Goal: Complete application form: Complete application form

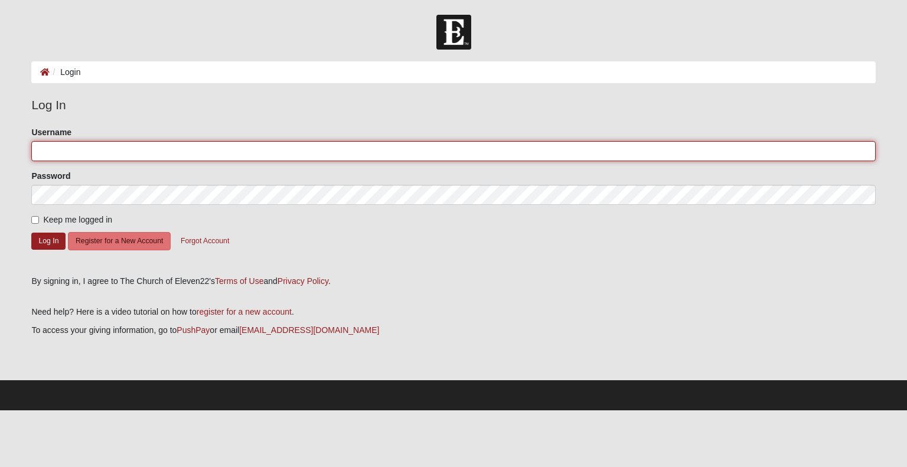
click at [311, 152] on input "Username" at bounding box center [453, 151] width 844 height 20
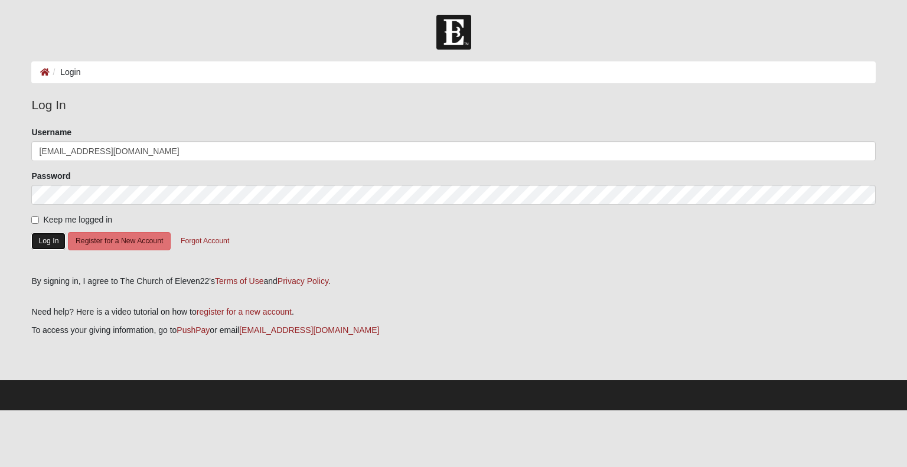
click at [44, 241] on button "Log In" at bounding box center [48, 241] width 34 height 17
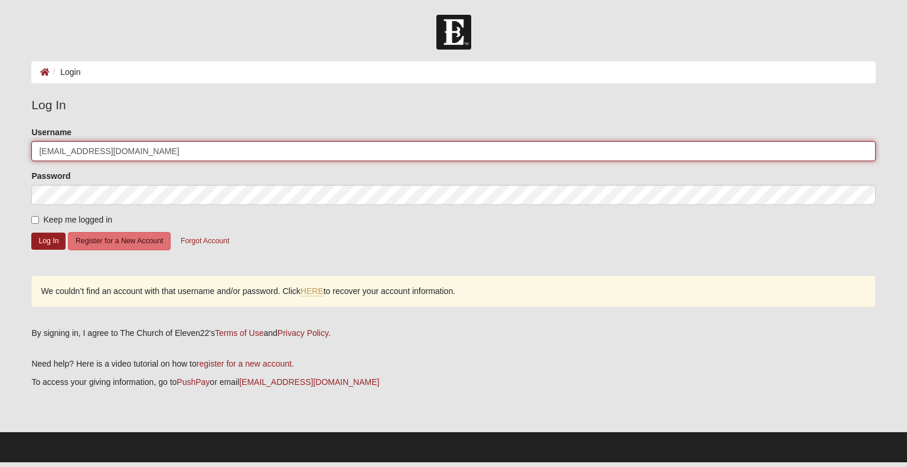
click at [164, 157] on input "mamafrog6283@yahoo.com" at bounding box center [453, 151] width 844 height 20
type input "m"
type input "[EMAIL_ADDRESS][DOMAIN_NAME]"
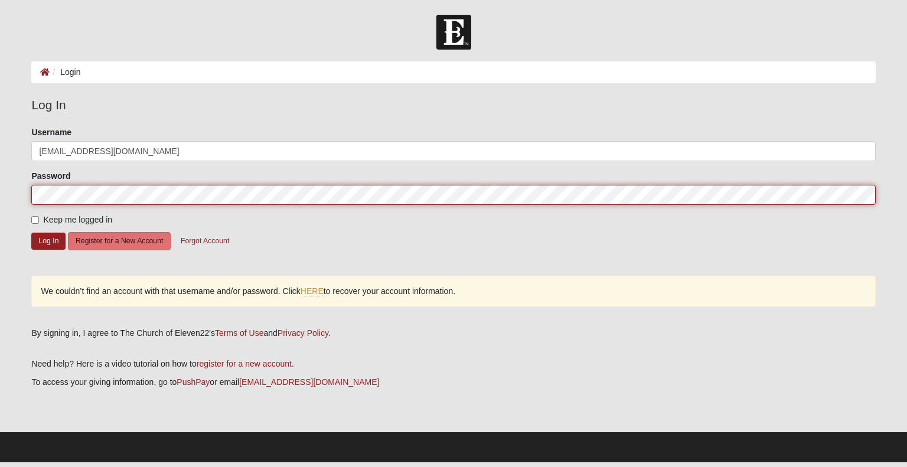
click at [31, 233] on button "Log In" at bounding box center [48, 241] width 34 height 17
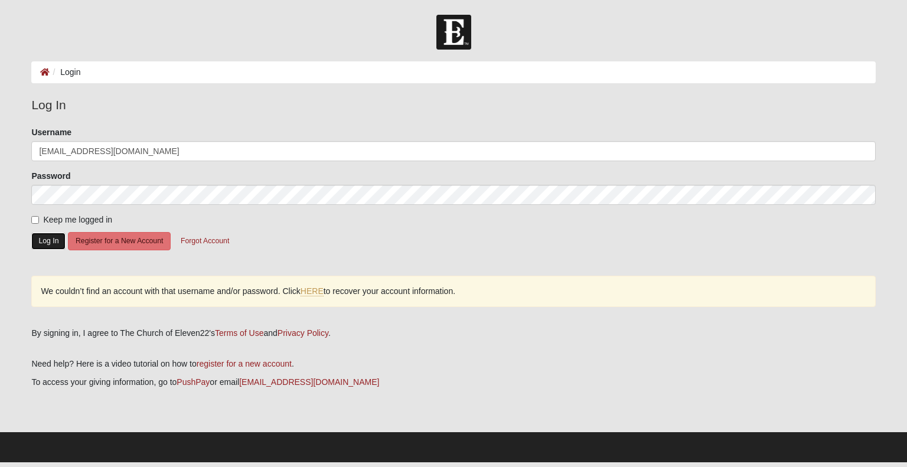
click at [53, 236] on button "Log In" at bounding box center [48, 241] width 34 height 17
click at [48, 241] on button "Log In" at bounding box center [48, 241] width 34 height 17
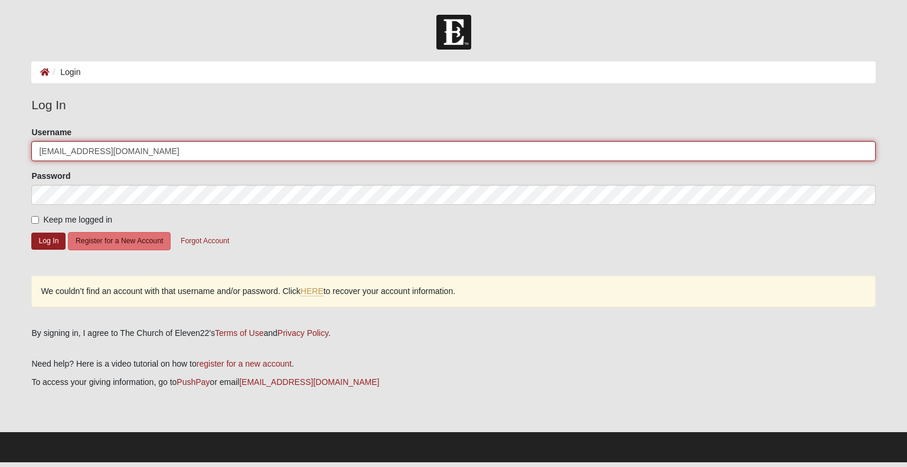
drag, startPoint x: 149, startPoint y: 153, endPoint x: 35, endPoint y: 146, distance: 114.1
click at [35, 146] on input "[EMAIL_ADDRESS][DOMAIN_NAME]" at bounding box center [453, 151] width 844 height 20
type input "mamafrog6283@yahoo.com"
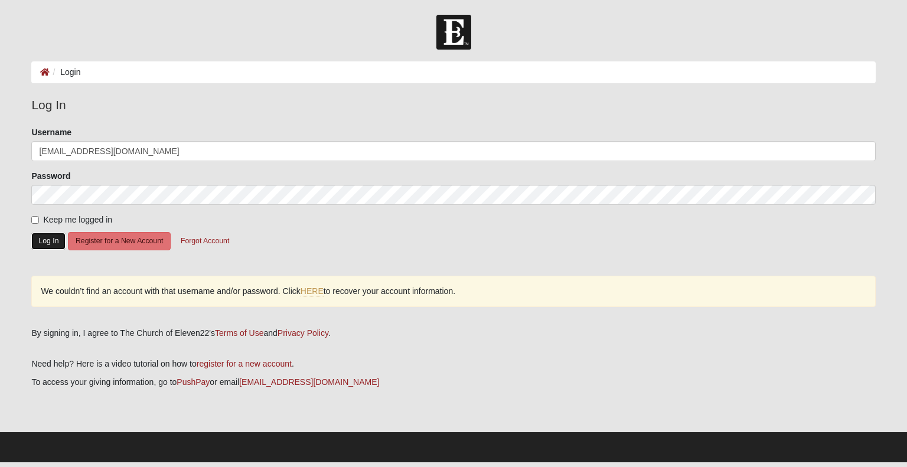
click at [51, 239] on button "Log In" at bounding box center [48, 241] width 34 height 17
click at [52, 242] on button "Log In" at bounding box center [48, 241] width 34 height 17
click at [316, 292] on link "HERE" at bounding box center [312, 291] width 23 height 10
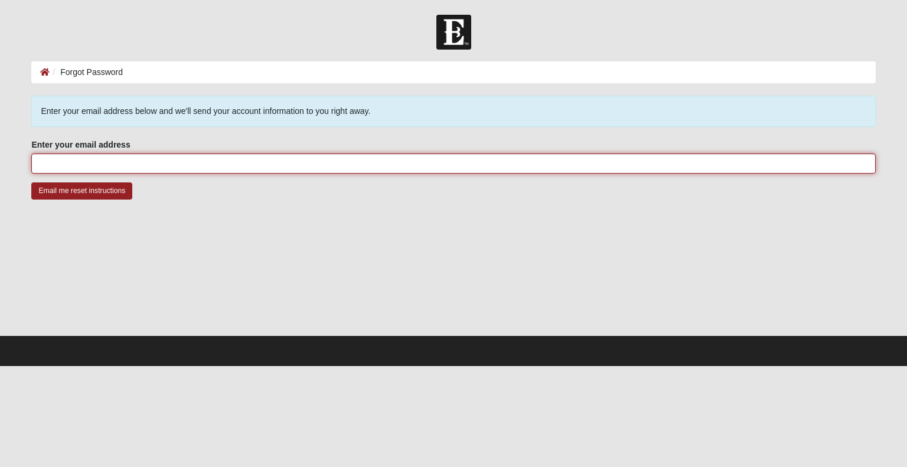
click at [141, 163] on input "Enter your email address" at bounding box center [453, 164] width 844 height 20
type input "[EMAIL_ADDRESS][DOMAIN_NAME]"
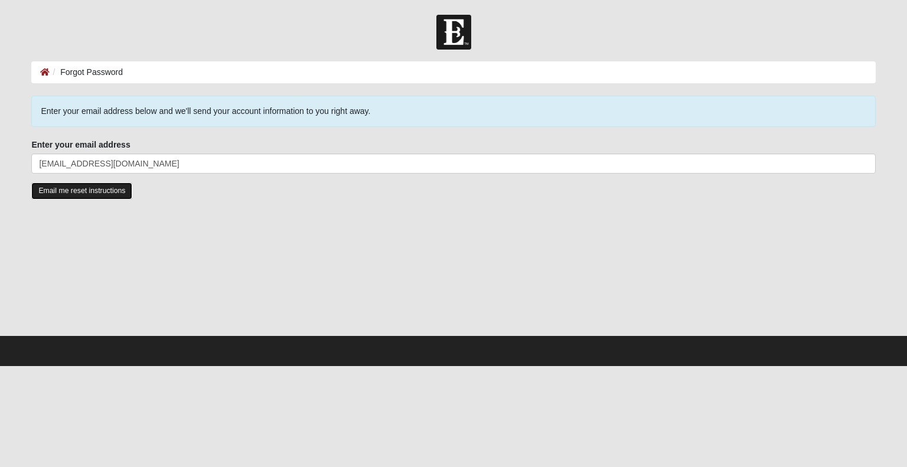
click at [113, 184] on input "Email me reset instructions" at bounding box center [81, 190] width 101 height 17
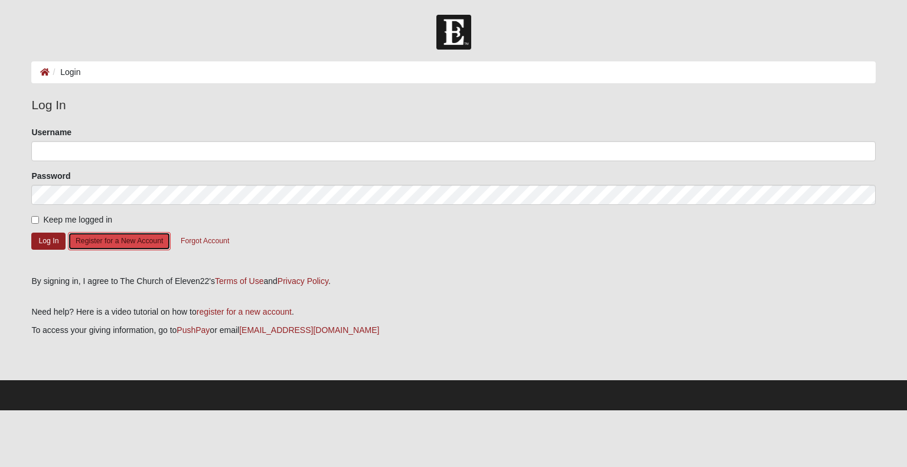
click at [139, 237] on button "Register for a New Account" at bounding box center [119, 241] width 103 height 18
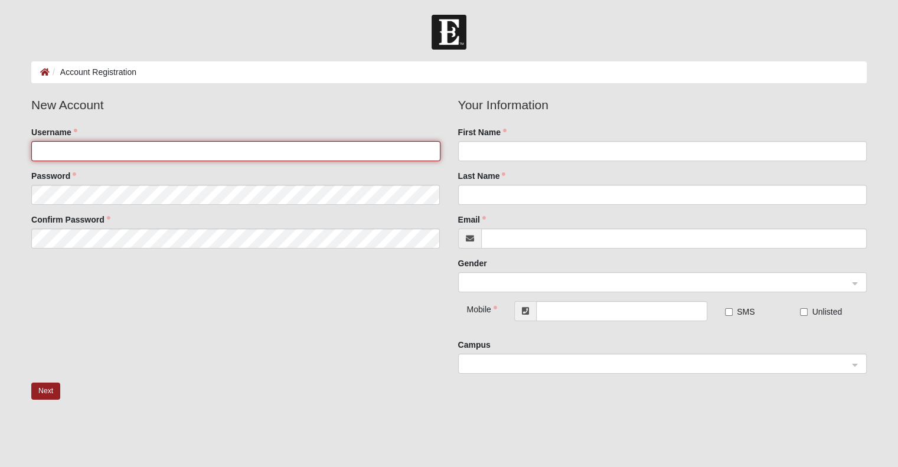
click at [125, 148] on input "Username" at bounding box center [235, 151] width 409 height 20
type input "b"
type input "mamafrog"
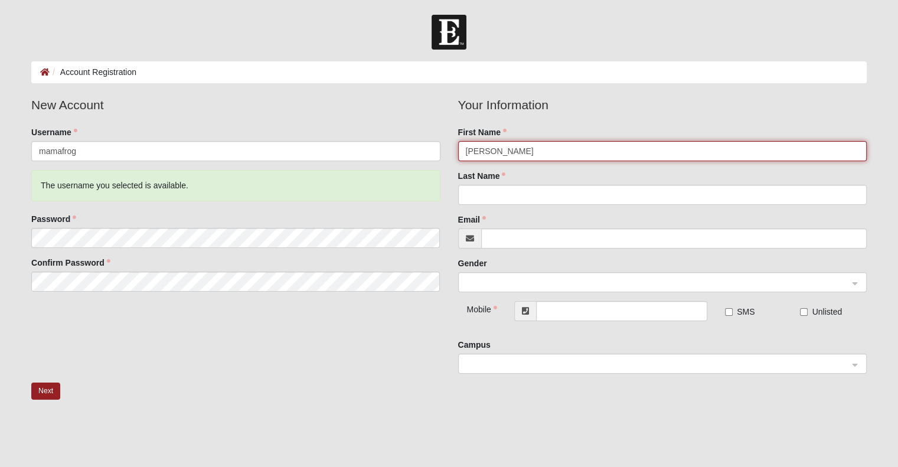
type input "Erin"
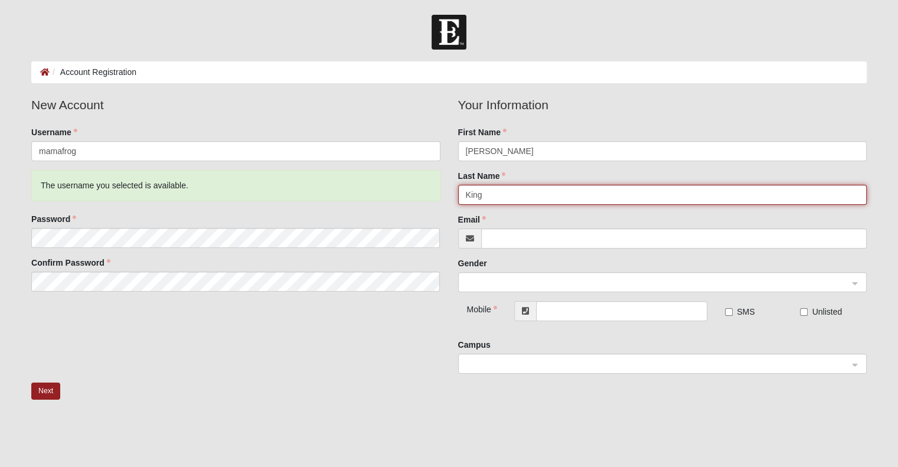
type input "King"
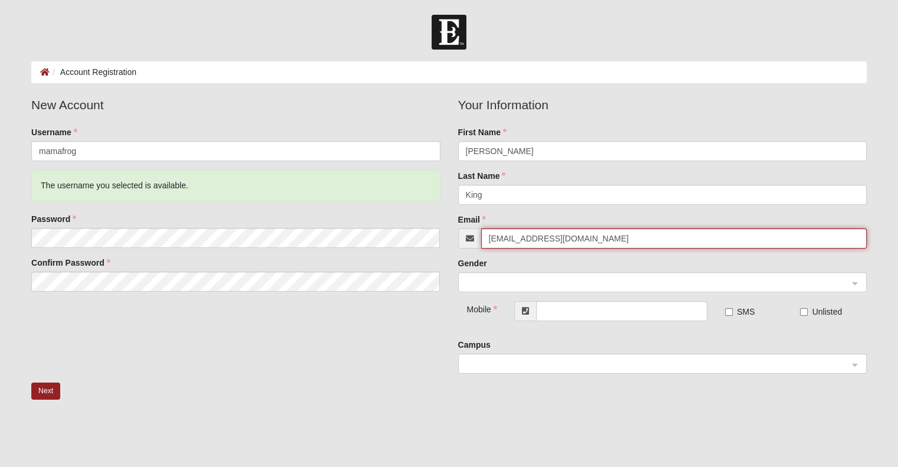
type input "beking100822@gmail.com"
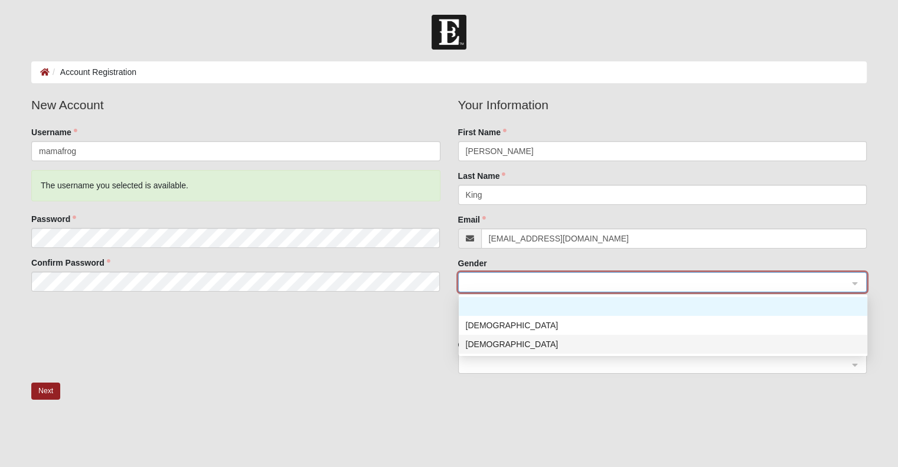
click at [491, 344] on div "Female" at bounding box center [663, 344] width 394 height 13
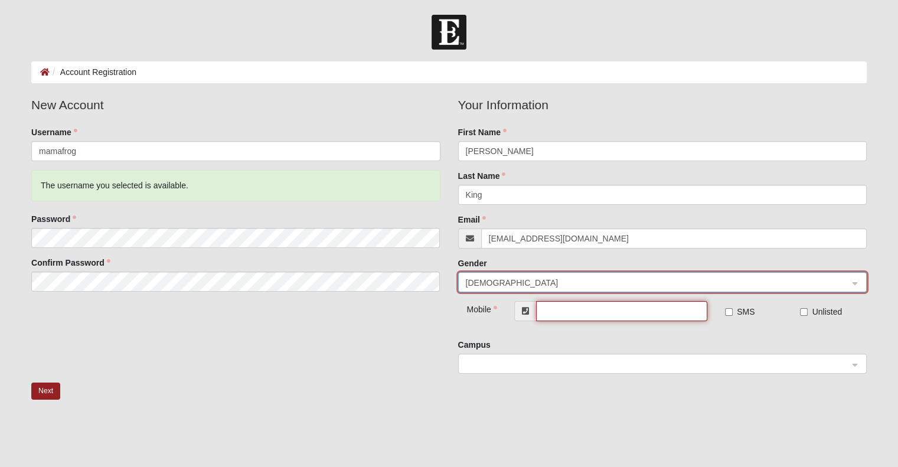
click at [555, 310] on input "text" at bounding box center [621, 311] width 171 height 20
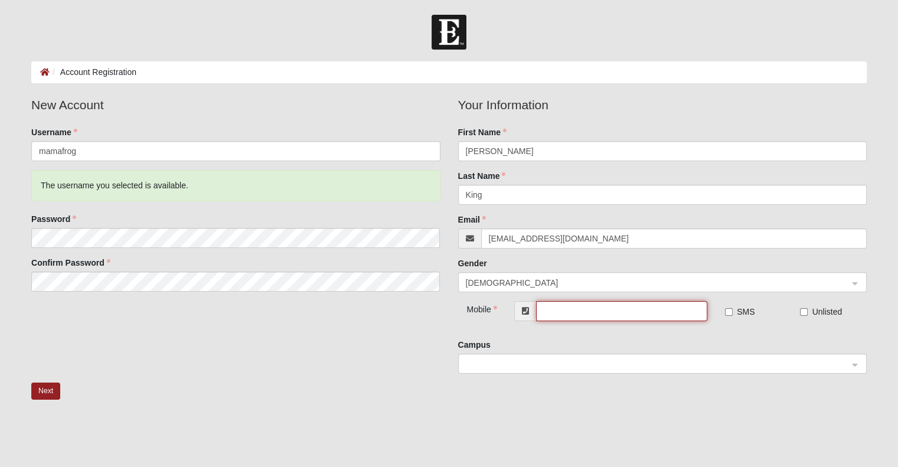
type input "(912) 433-1296"
click at [538, 360] on span at bounding box center [657, 364] width 383 height 13
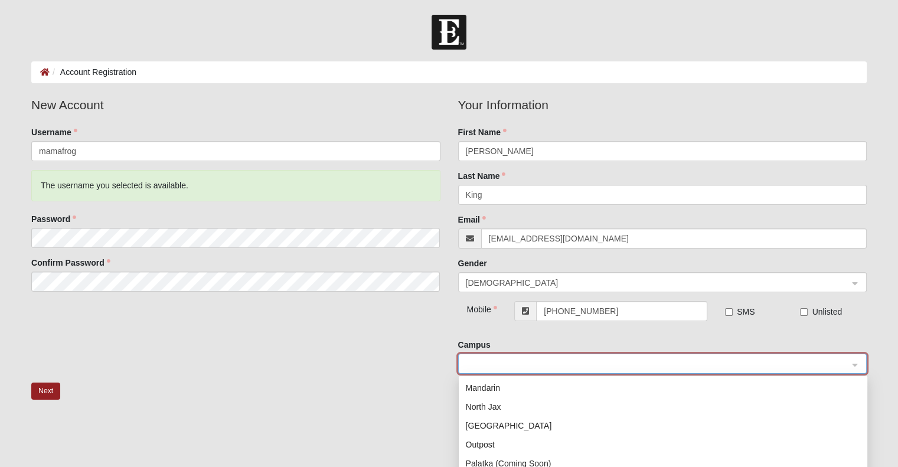
scroll to position [118, 0]
click at [515, 418] on div "Orange Park" at bounding box center [663, 420] width 394 height 13
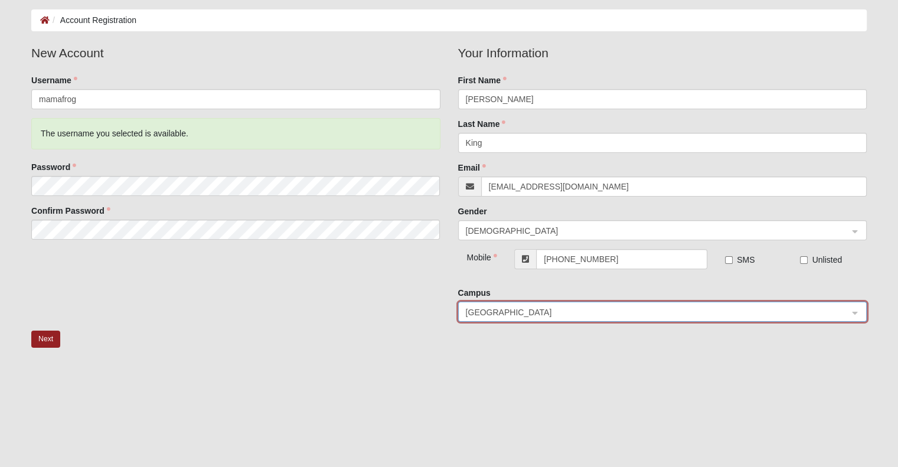
scroll to position [98, 0]
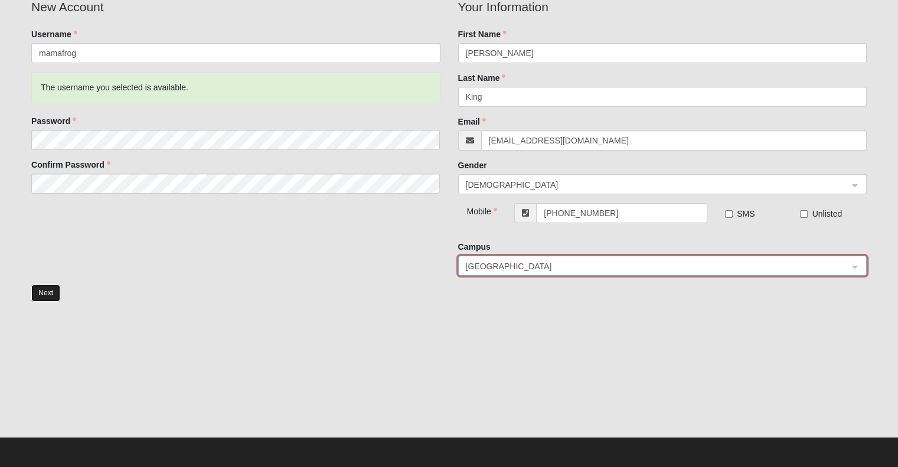
click at [48, 290] on button "Next" at bounding box center [45, 293] width 29 height 17
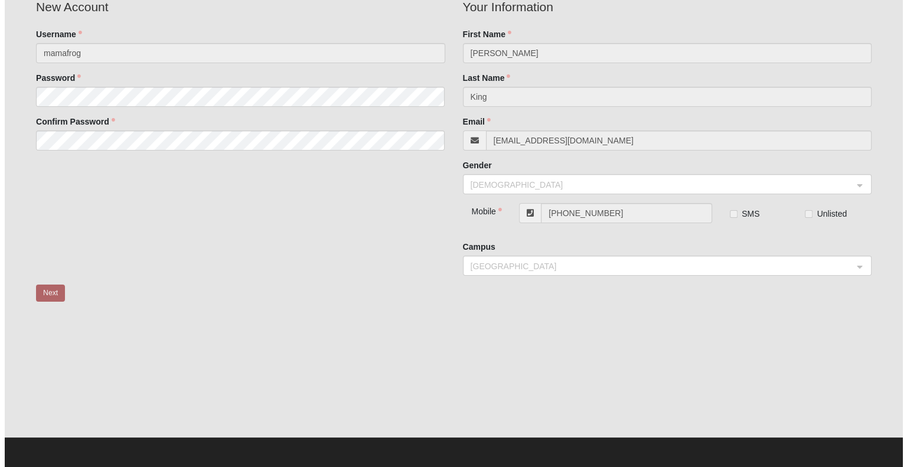
scroll to position [0, 0]
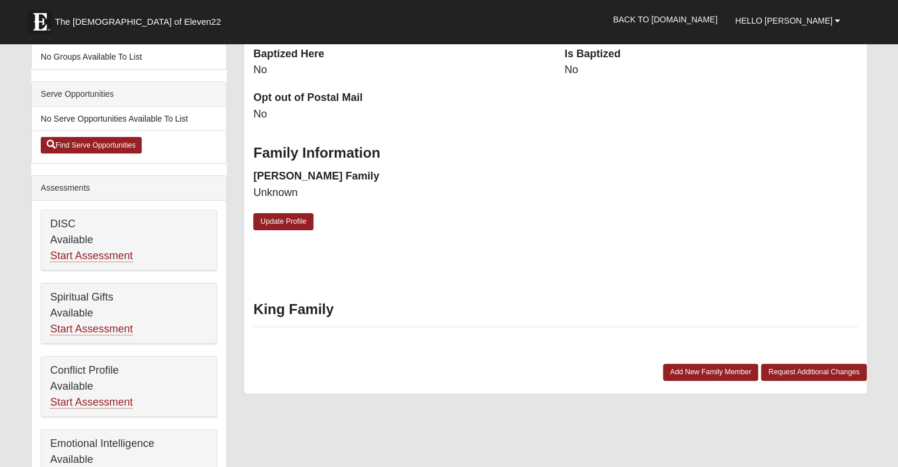
scroll to position [295, 0]
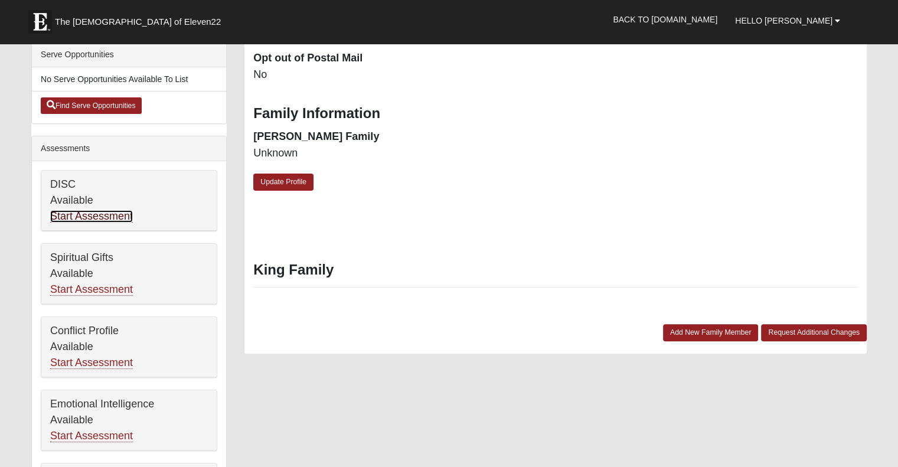
click at [97, 212] on link "Start Assessment" at bounding box center [91, 216] width 83 height 12
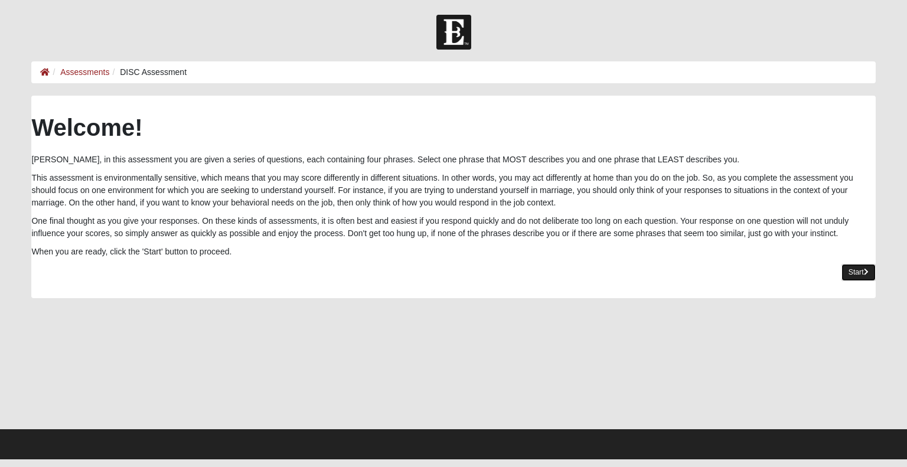
click at [860, 272] on link "Start" at bounding box center [858, 272] width 34 height 17
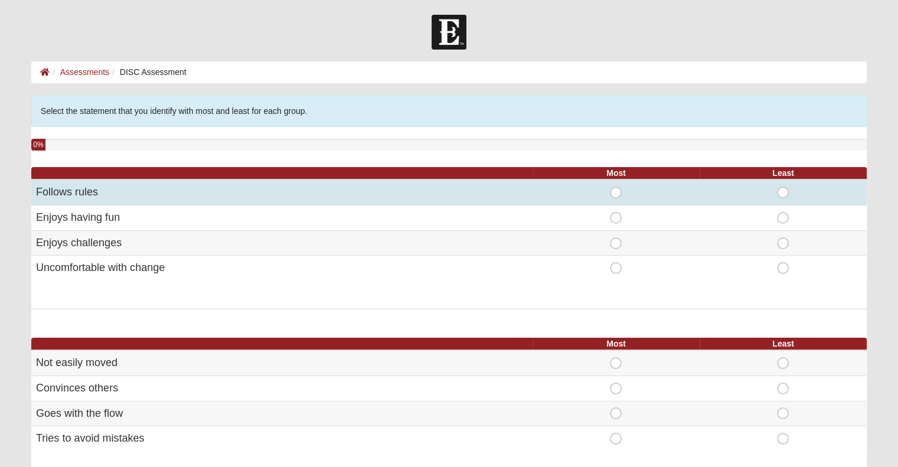
click at [616, 187] on span "Most" at bounding box center [616, 187] width 0 height 0
click at [618, 193] on input "Most" at bounding box center [620, 193] width 8 height 12
radio input "true"
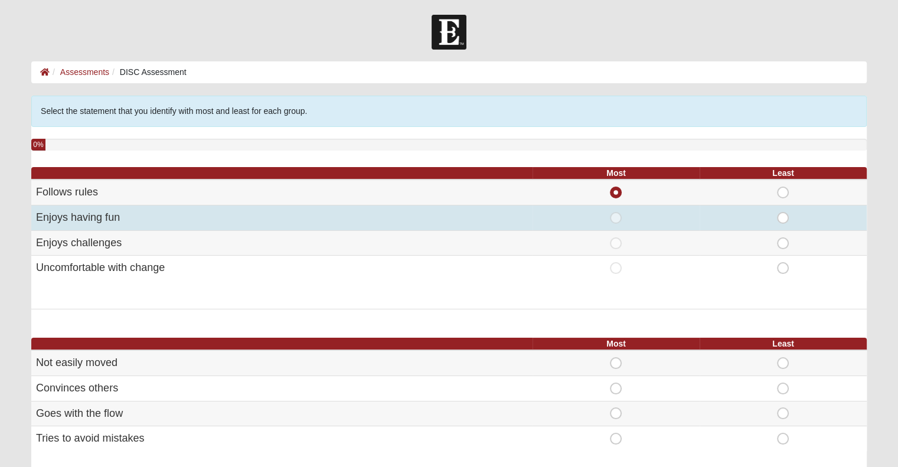
click at [616, 212] on span "Most" at bounding box center [616, 212] width 0 height 0
click at [618, 215] on input "Most" at bounding box center [620, 218] width 8 height 12
radio input "true"
radio input "false"
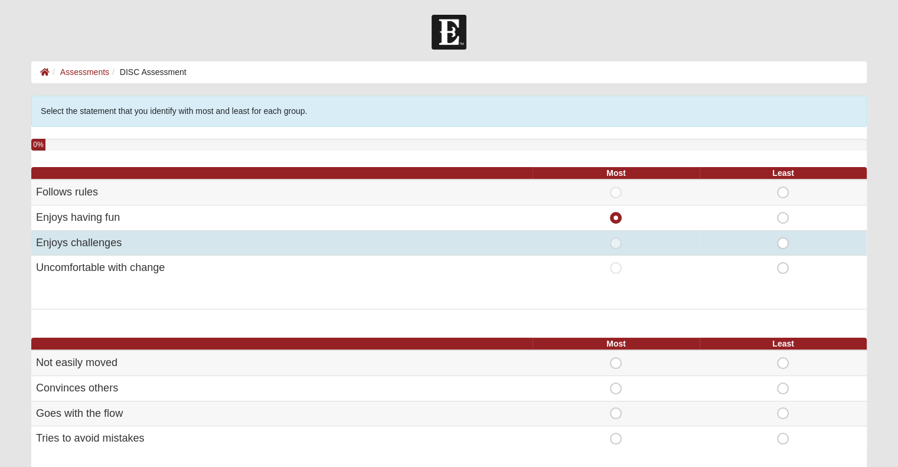
click at [616, 237] on span "Most" at bounding box center [616, 237] width 0 height 0
click at [616, 244] on input "Most" at bounding box center [620, 243] width 8 height 12
radio input "true"
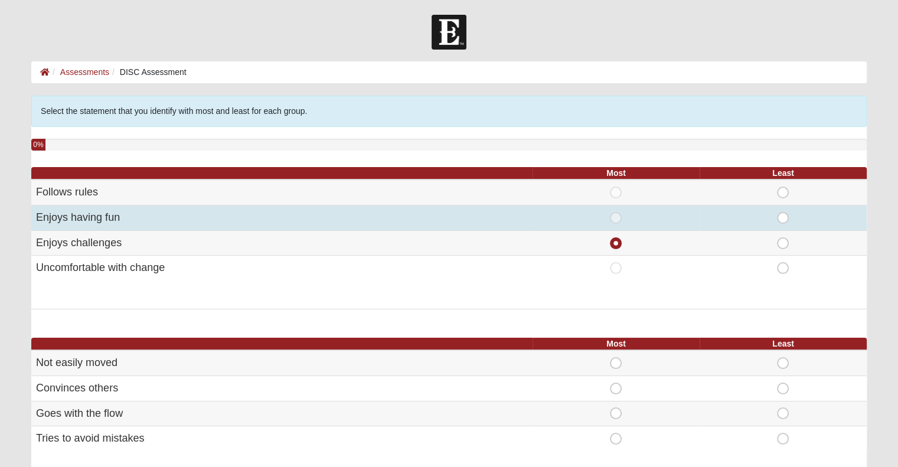
click at [616, 212] on span "Most" at bounding box center [616, 212] width 0 height 0
click at [616, 217] on input "Most" at bounding box center [620, 218] width 8 height 12
radio input "true"
radio input "false"
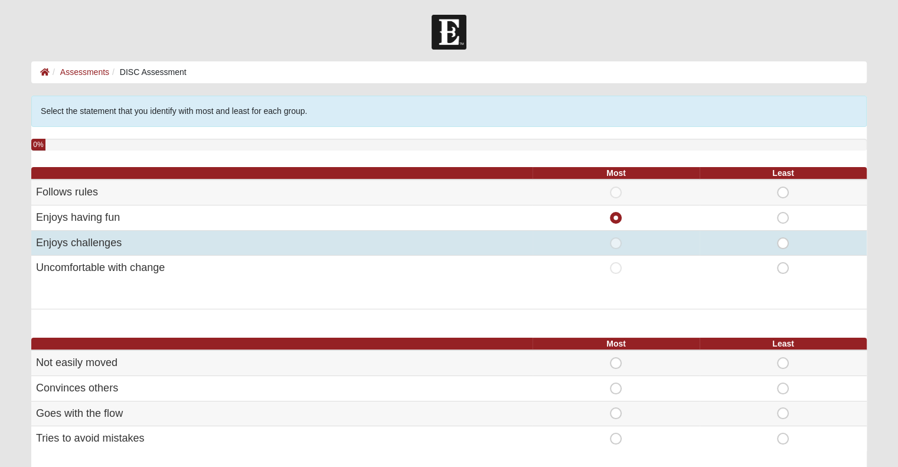
click at [783, 237] on span "Least" at bounding box center [783, 237] width 0 height 0
click at [783, 243] on input "Least" at bounding box center [787, 243] width 8 height 12
radio input "true"
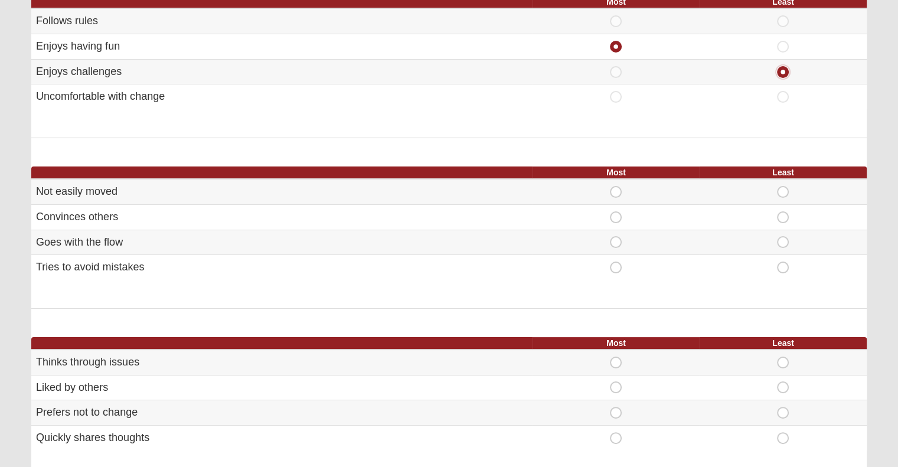
scroll to position [177, 0]
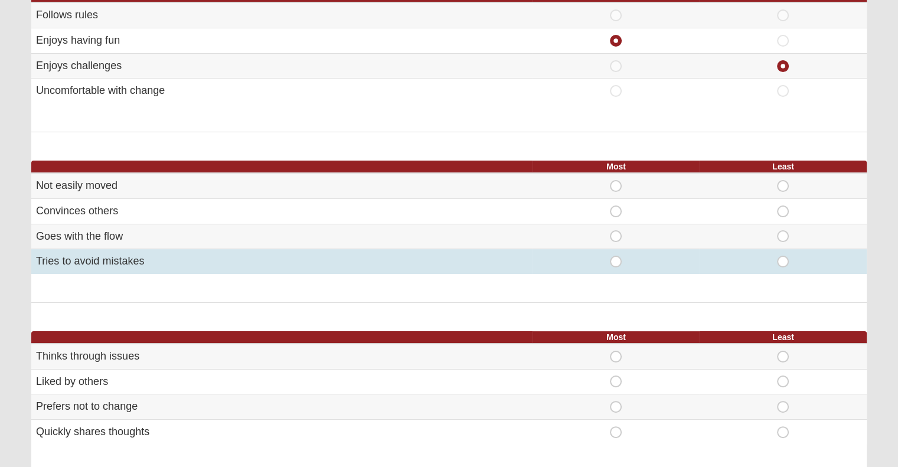
click at [616, 256] on span "Most" at bounding box center [616, 256] width 0 height 0
click at [619, 259] on input "Most" at bounding box center [620, 262] width 8 height 12
radio input "true"
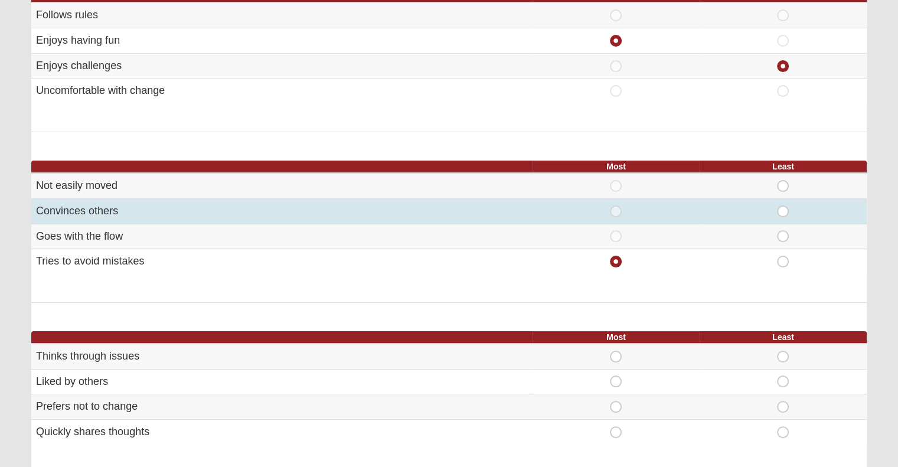
click at [783, 205] on span "Least" at bounding box center [783, 205] width 0 height 0
click at [783, 214] on input "Least" at bounding box center [787, 211] width 8 height 12
radio input "true"
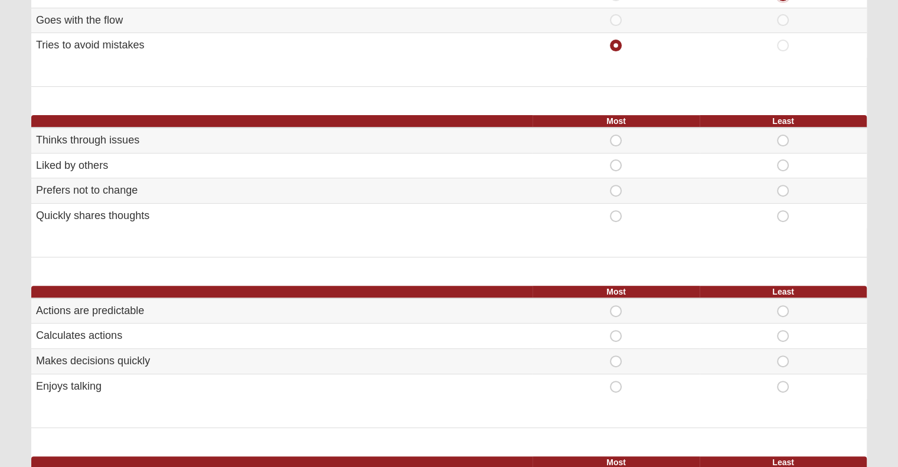
scroll to position [413, 0]
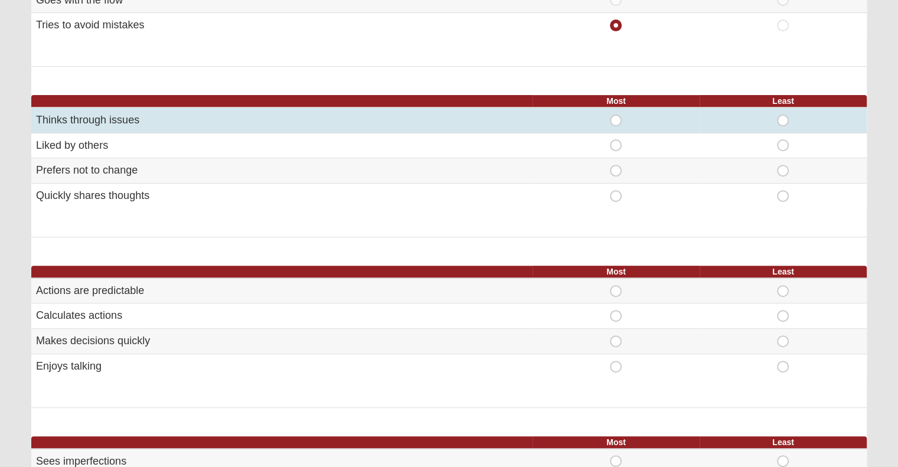
click at [616, 115] on span "Most" at bounding box center [616, 115] width 0 height 0
click at [616, 117] on input "Most" at bounding box center [620, 121] width 8 height 12
radio input "true"
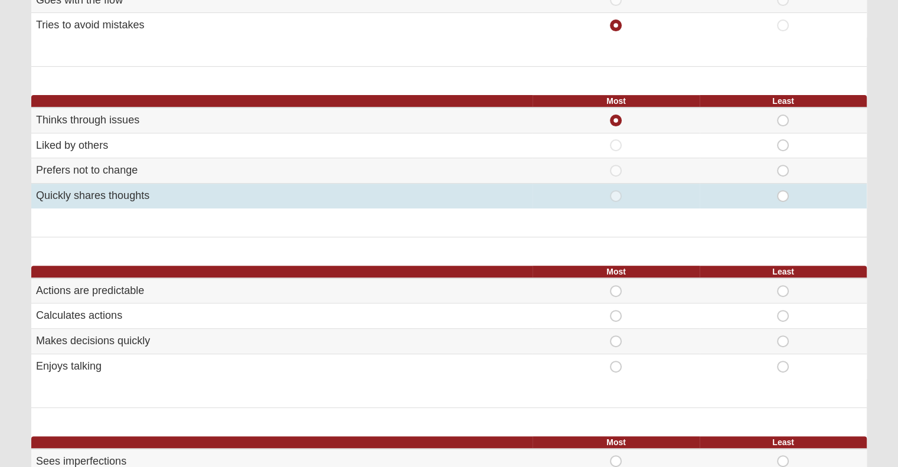
click at [783, 190] on span "Least" at bounding box center [783, 190] width 0 height 0
click at [783, 194] on input "Least" at bounding box center [787, 196] width 8 height 12
radio input "true"
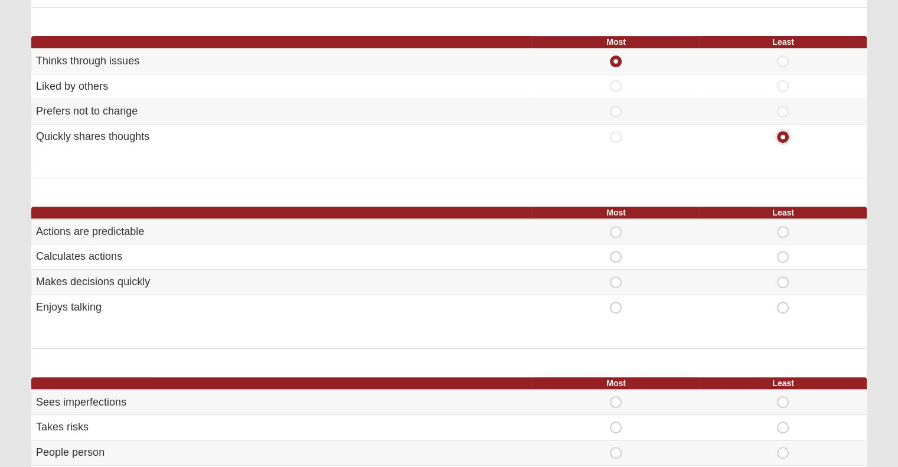
scroll to position [531, 0]
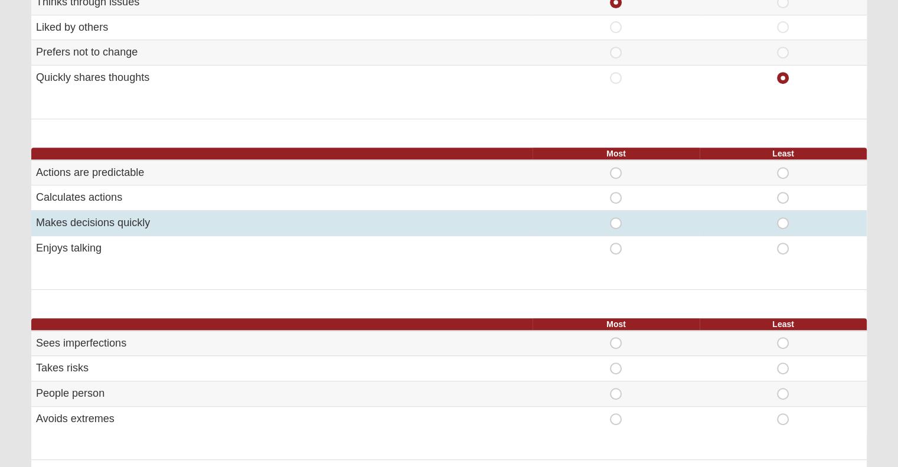
click at [616, 217] on span "Most" at bounding box center [616, 217] width 0 height 0
click at [616, 224] on input "Most" at bounding box center [620, 223] width 8 height 12
radio input "true"
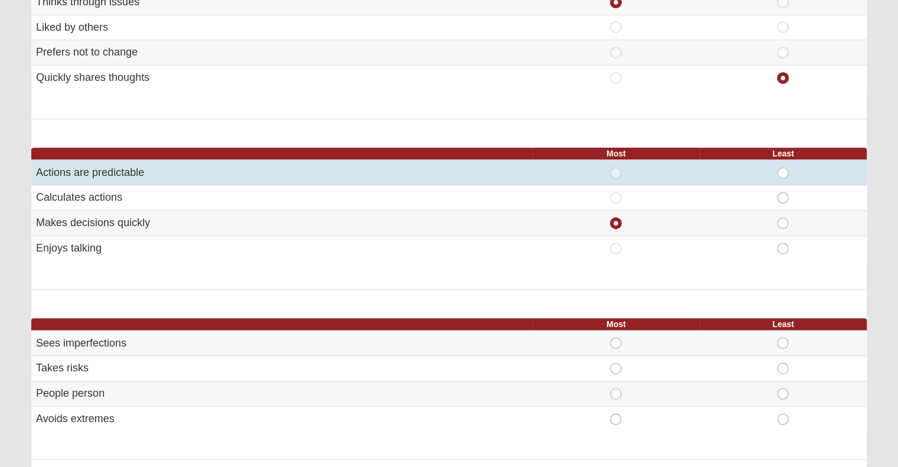
click at [783, 167] on span "Least" at bounding box center [783, 167] width 0 height 0
click at [785, 169] on input "Least" at bounding box center [787, 173] width 8 height 12
radio input "true"
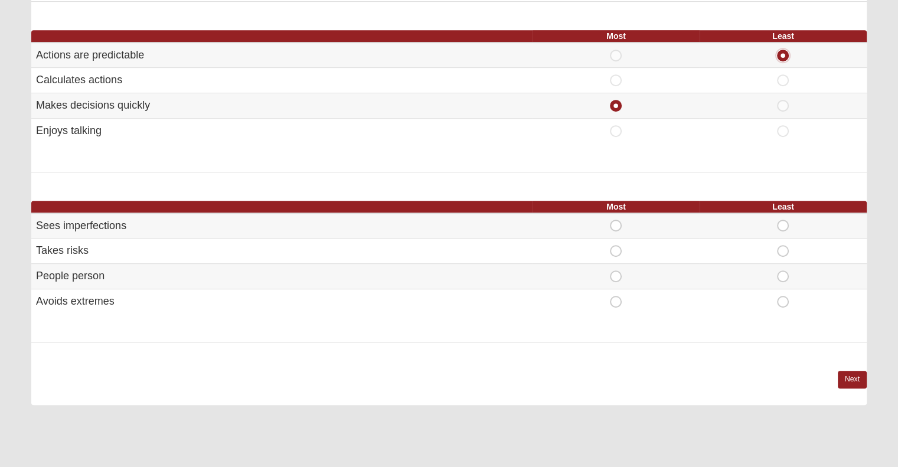
scroll to position [649, 0]
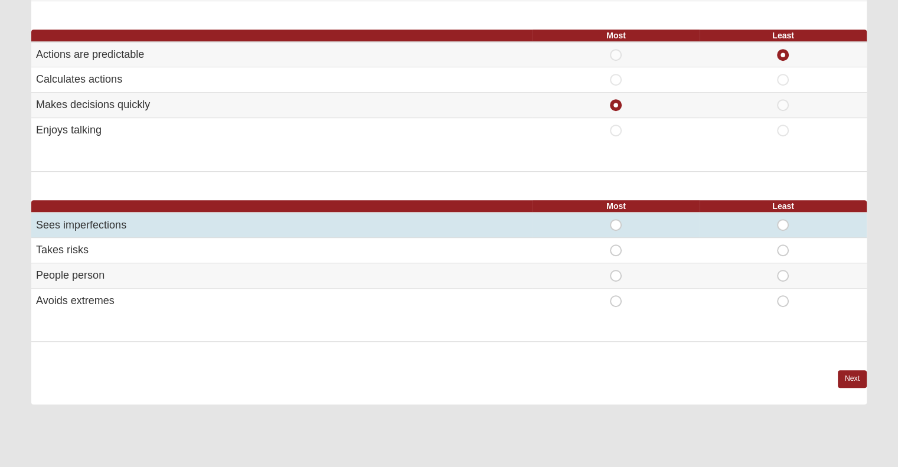
click at [616, 219] on span "Most" at bounding box center [616, 219] width 0 height 0
click at [616, 221] on input "Most" at bounding box center [620, 225] width 8 height 12
radio input "true"
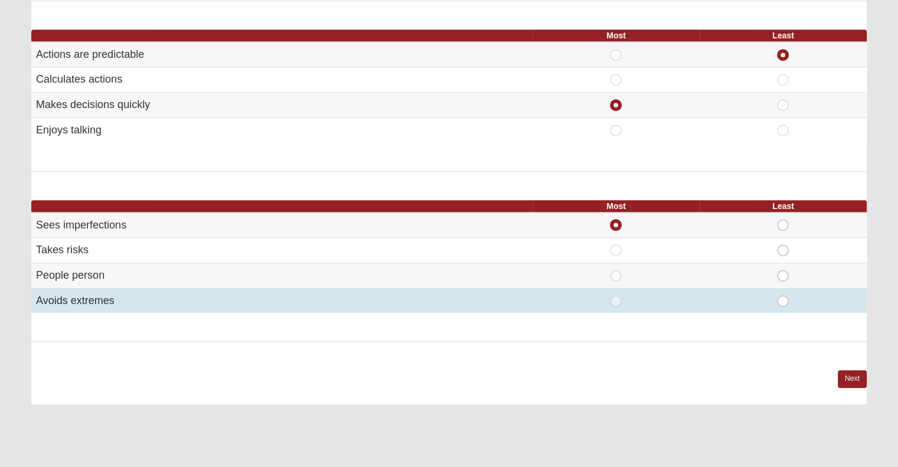
click at [783, 295] on span "Least" at bounding box center [783, 295] width 0 height 0
click at [784, 299] on input "Least" at bounding box center [787, 301] width 8 height 12
radio input "true"
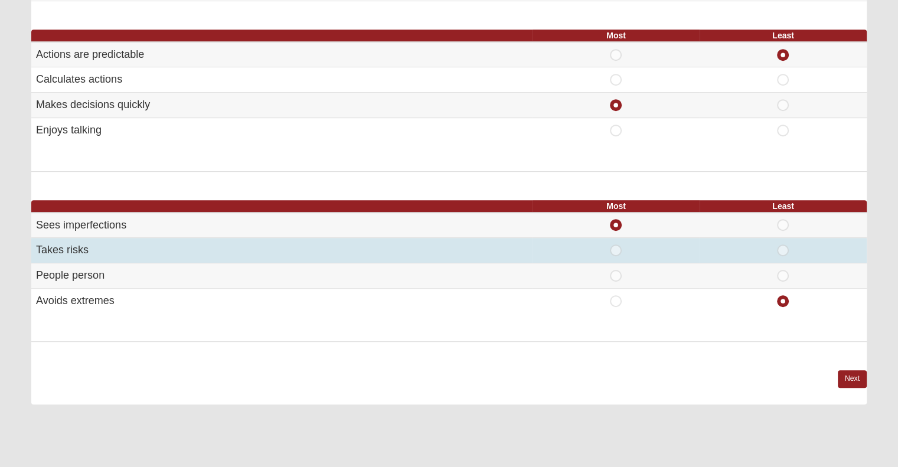
click at [783, 244] on span "Least" at bounding box center [783, 244] width 0 height 0
click at [786, 249] on input "Least" at bounding box center [787, 250] width 8 height 12
radio input "true"
radio input "false"
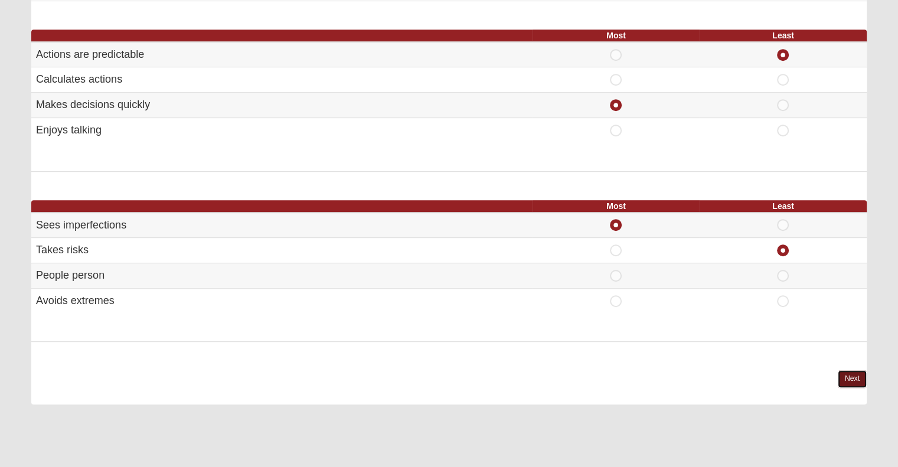
click at [849, 377] on link "Next" at bounding box center [852, 378] width 29 height 17
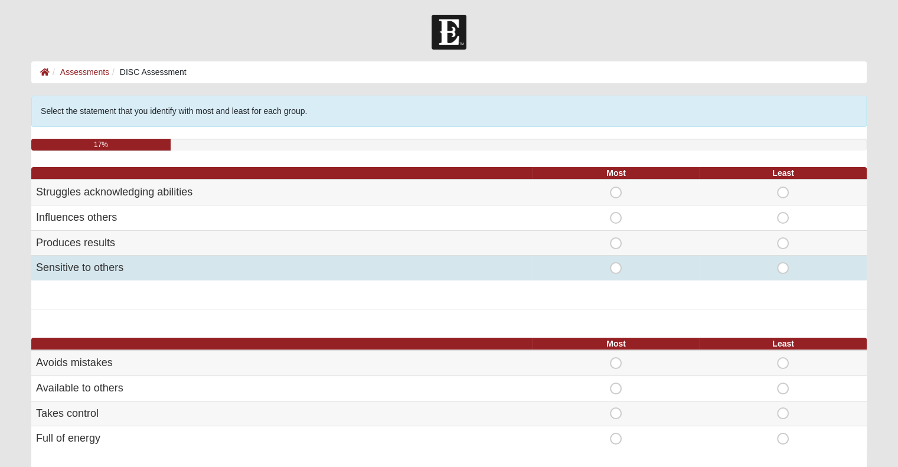
click at [616, 262] on span "Most" at bounding box center [616, 262] width 0 height 0
click at [616, 269] on input "Most" at bounding box center [620, 268] width 8 height 12
radio input "true"
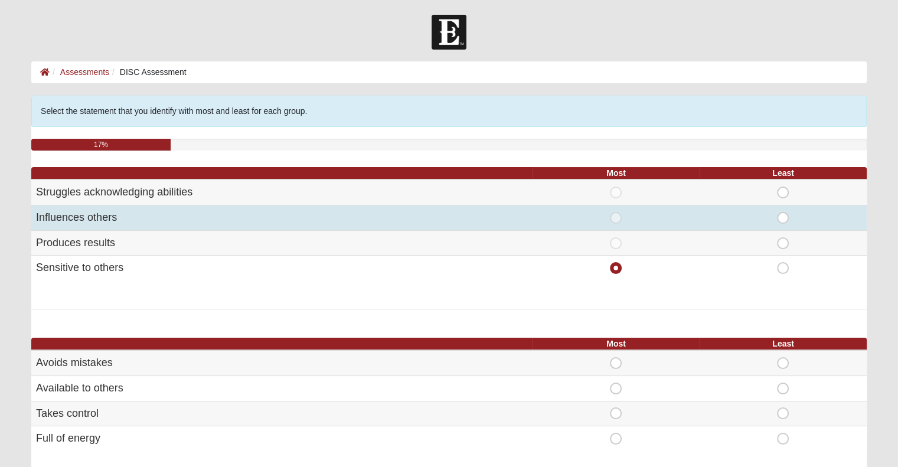
click at [783, 212] on span "Least" at bounding box center [783, 212] width 0 height 0
click at [783, 218] on input "Least" at bounding box center [787, 218] width 8 height 12
radio input "true"
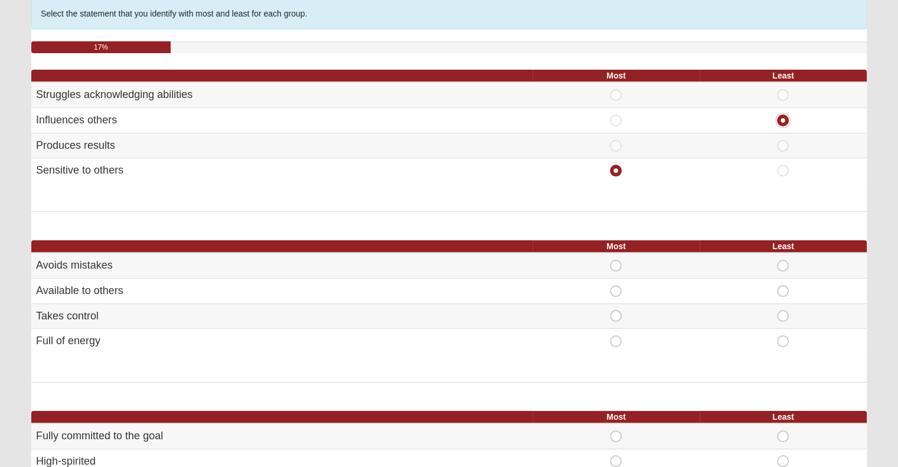
scroll to position [118, 0]
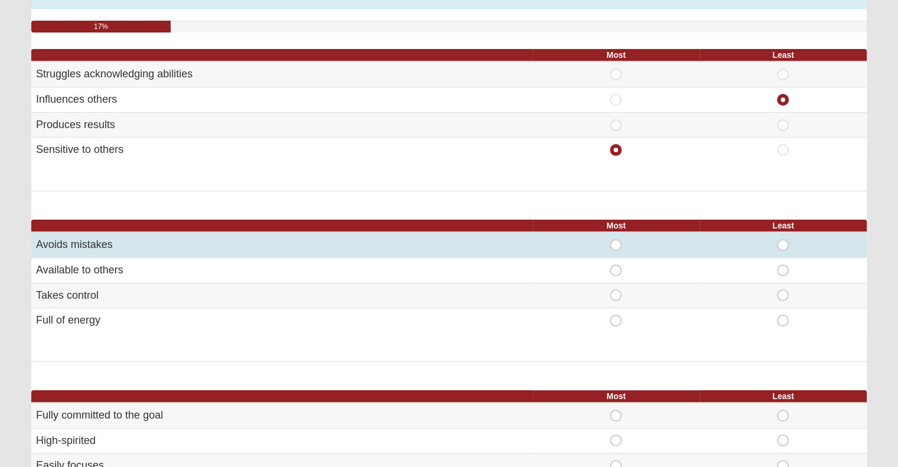
click at [616, 239] on span "Most" at bounding box center [616, 239] width 0 height 0
click at [619, 244] on input "Most" at bounding box center [620, 245] width 8 height 12
radio input "true"
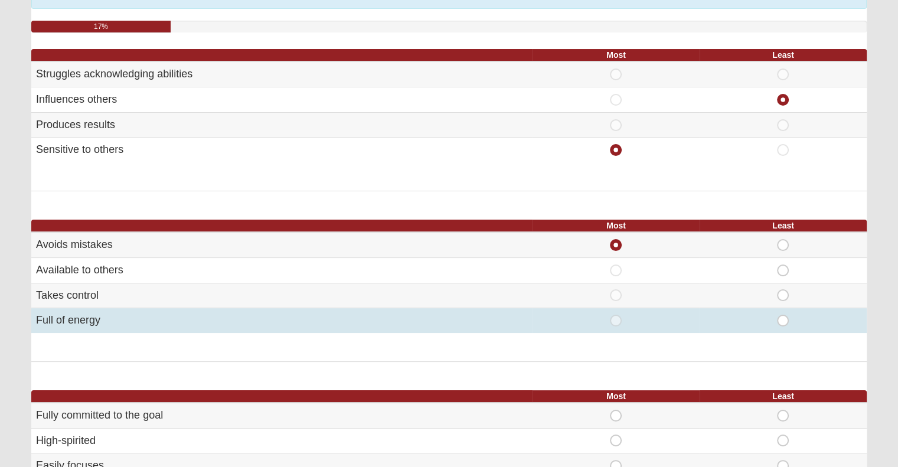
click at [783, 315] on span "Least" at bounding box center [783, 315] width 0 height 0
click at [784, 321] on input "Least" at bounding box center [787, 321] width 8 height 12
radio input "true"
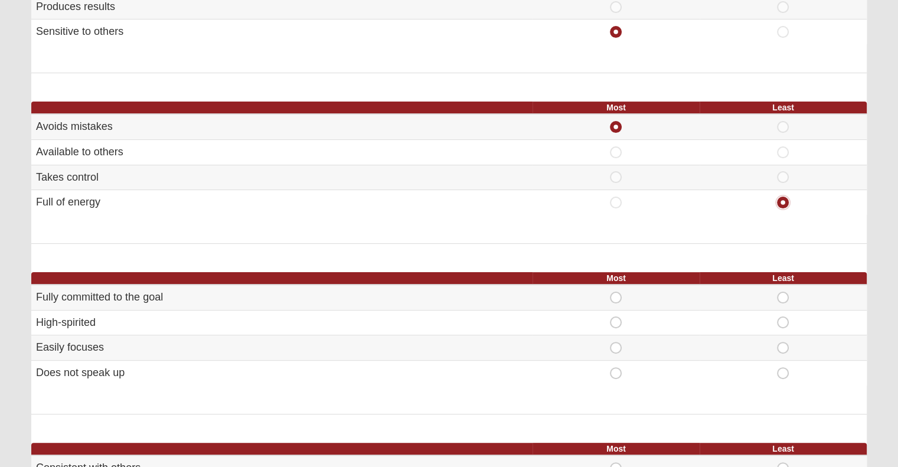
scroll to position [236, 0]
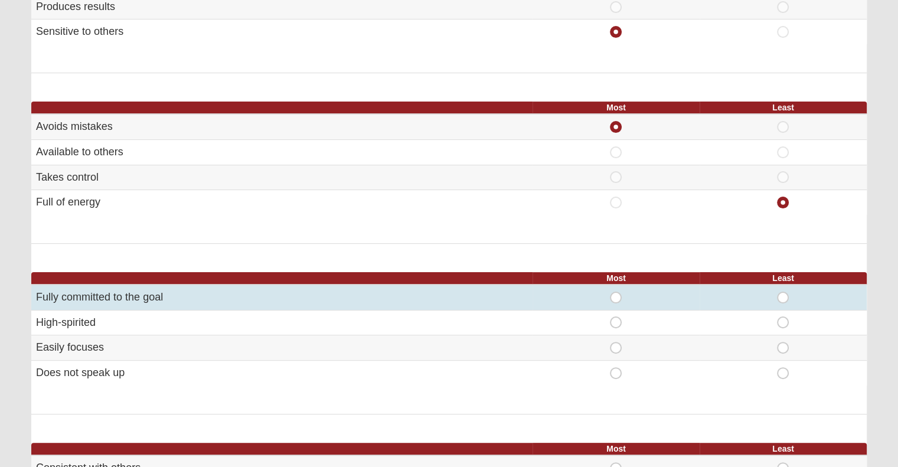
click at [616, 292] on span "Most" at bounding box center [616, 292] width 0 height 0
click at [619, 295] on input "Most" at bounding box center [620, 298] width 8 height 12
radio input "true"
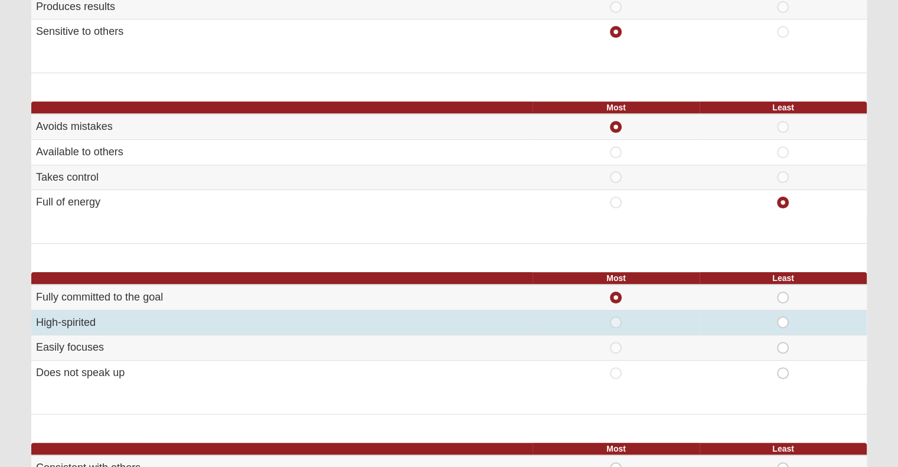
click at [783, 316] on span "Least" at bounding box center [783, 316] width 0 height 0
click at [786, 317] on input "Least" at bounding box center [787, 322] width 8 height 12
radio input "true"
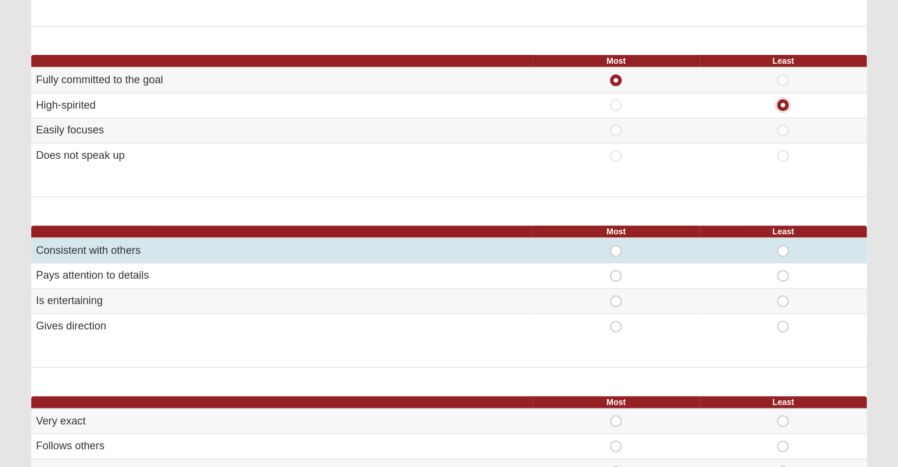
scroll to position [472, 0]
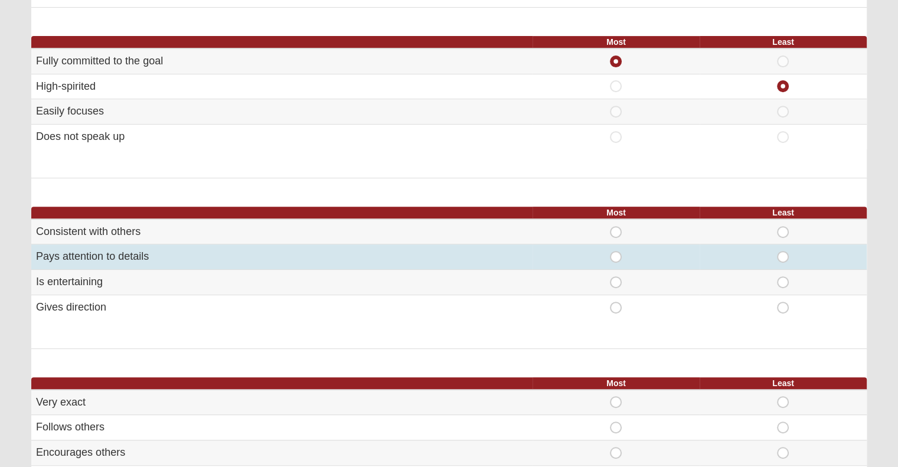
click at [616, 251] on span "Most" at bounding box center [616, 251] width 0 height 0
click at [617, 259] on input "Most" at bounding box center [620, 257] width 8 height 12
radio input "true"
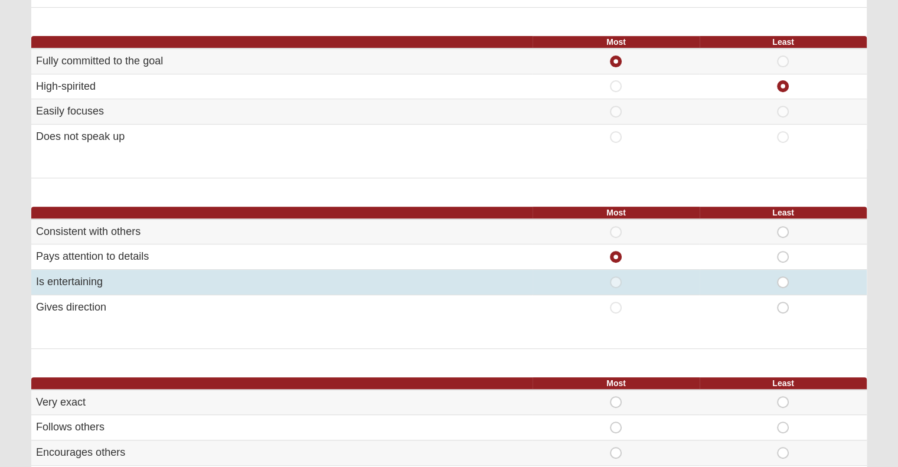
click at [783, 276] on span "Least" at bounding box center [783, 276] width 0 height 0
click at [784, 280] on input "Least" at bounding box center [787, 282] width 8 height 12
radio input "true"
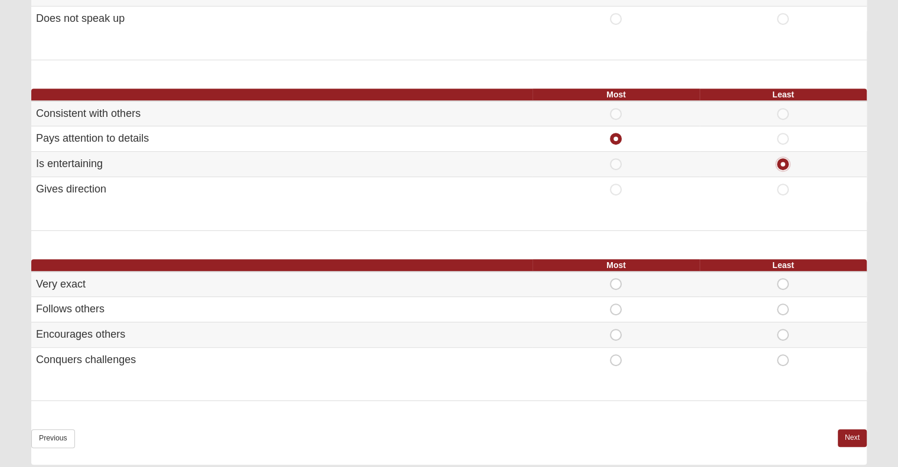
scroll to position [649, 0]
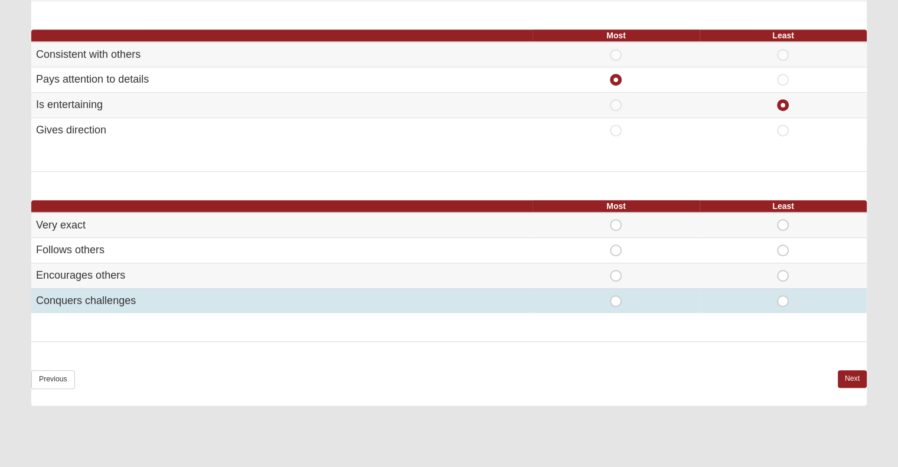
click at [616, 295] on span "Most" at bounding box center [616, 295] width 0 height 0
click at [616, 301] on input "Most" at bounding box center [620, 301] width 8 height 12
radio input "true"
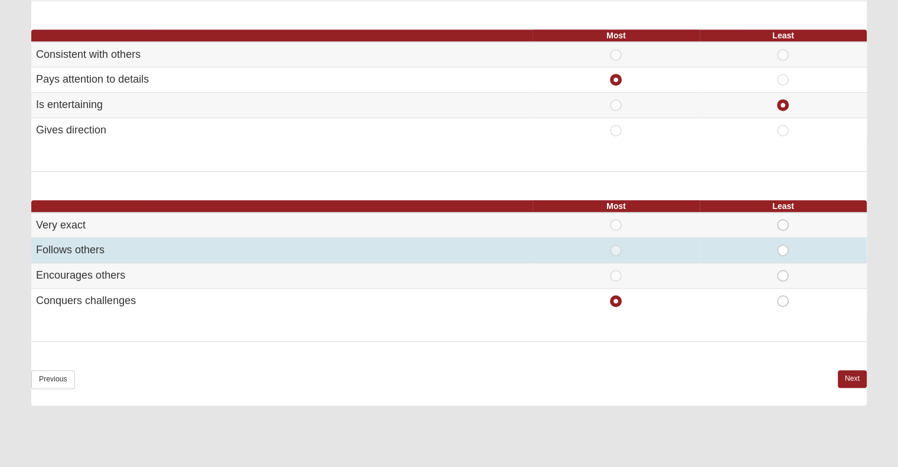
click at [783, 244] on span "Least" at bounding box center [783, 244] width 0 height 0
click at [783, 249] on input "Least" at bounding box center [787, 250] width 8 height 12
radio input "true"
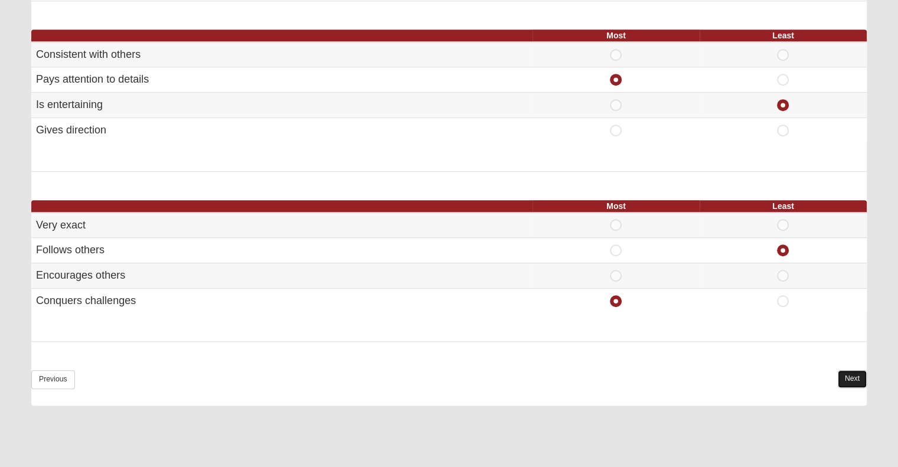
click at [845, 371] on link "Next" at bounding box center [852, 378] width 29 height 17
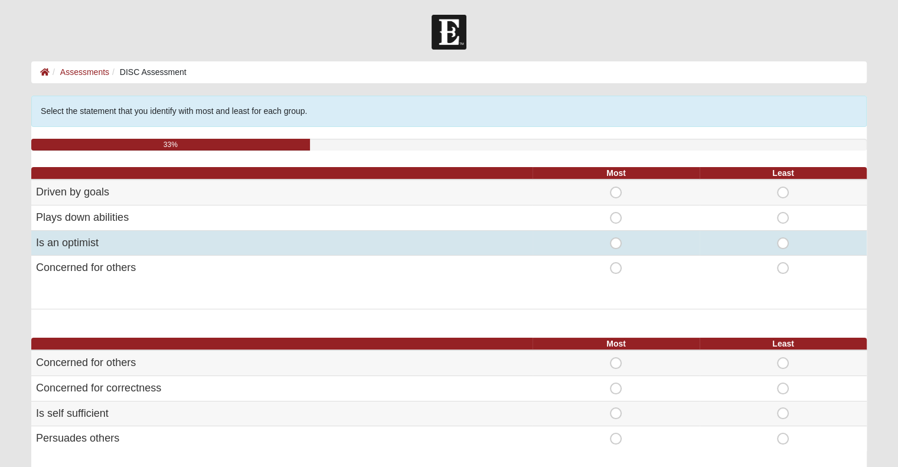
click at [616, 237] on span "Most" at bounding box center [616, 237] width 0 height 0
click at [618, 243] on input "Most" at bounding box center [620, 243] width 8 height 12
radio input "true"
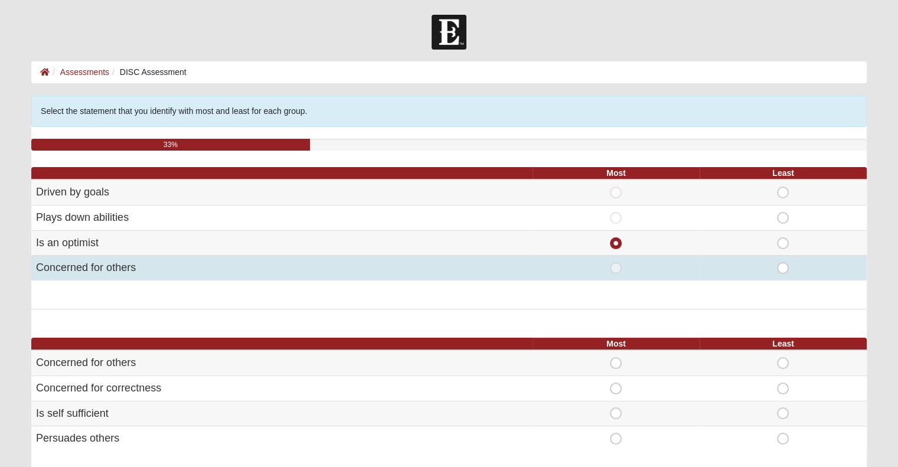
click at [616, 262] on span "Most" at bounding box center [616, 262] width 0 height 0
click at [616, 270] on input "Most" at bounding box center [620, 268] width 8 height 12
radio input "true"
radio input "false"
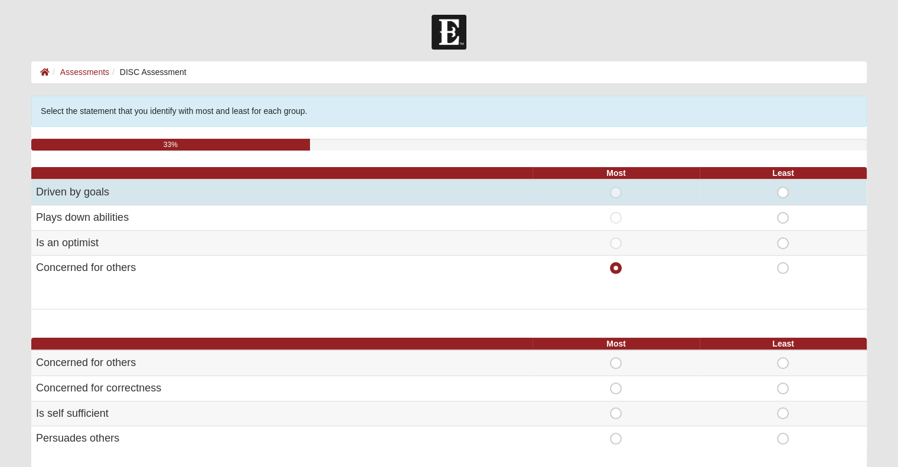
click at [783, 187] on span "Least" at bounding box center [783, 187] width 0 height 0
click at [784, 195] on input "Least" at bounding box center [787, 193] width 8 height 12
radio input "true"
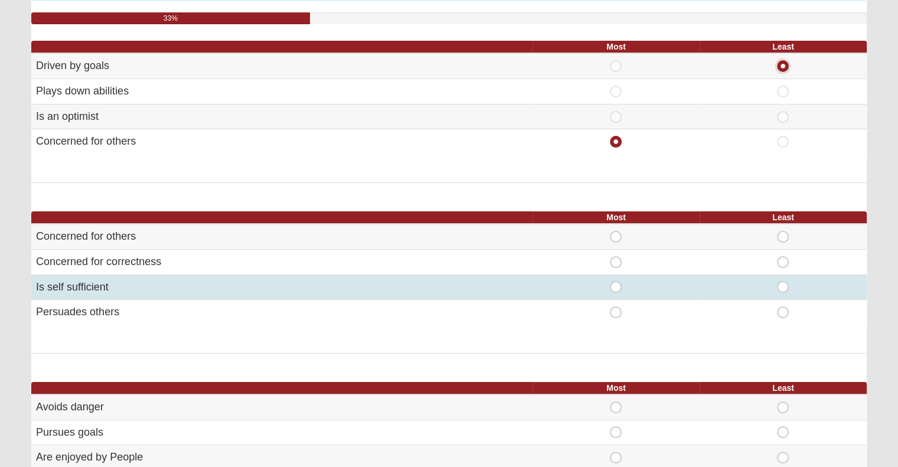
scroll to position [177, 0]
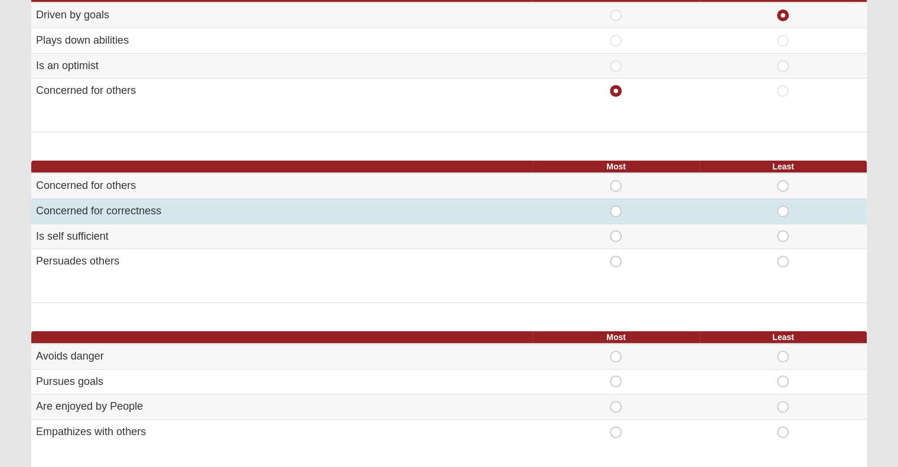
click at [616, 205] on span "Most" at bounding box center [616, 205] width 0 height 0
click at [618, 211] on input "Most" at bounding box center [620, 211] width 8 height 12
radio input "true"
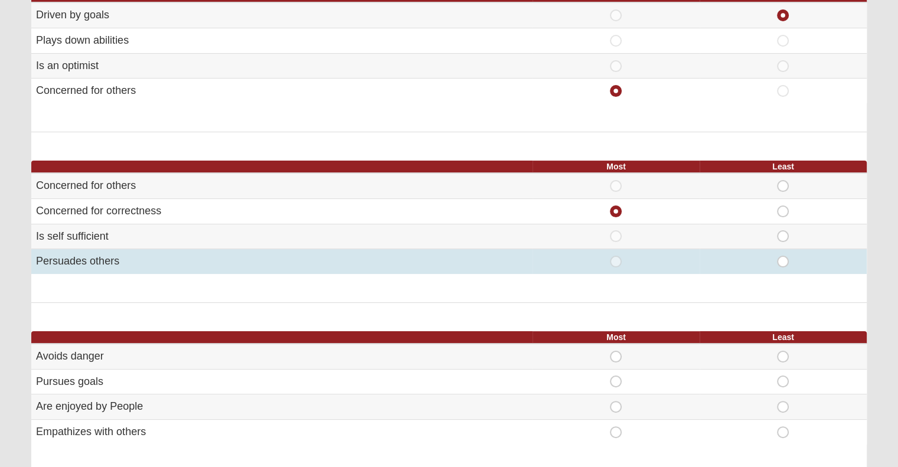
click at [783, 256] on span "Least" at bounding box center [783, 256] width 0 height 0
click at [783, 261] on input "Least" at bounding box center [787, 262] width 8 height 12
radio input "true"
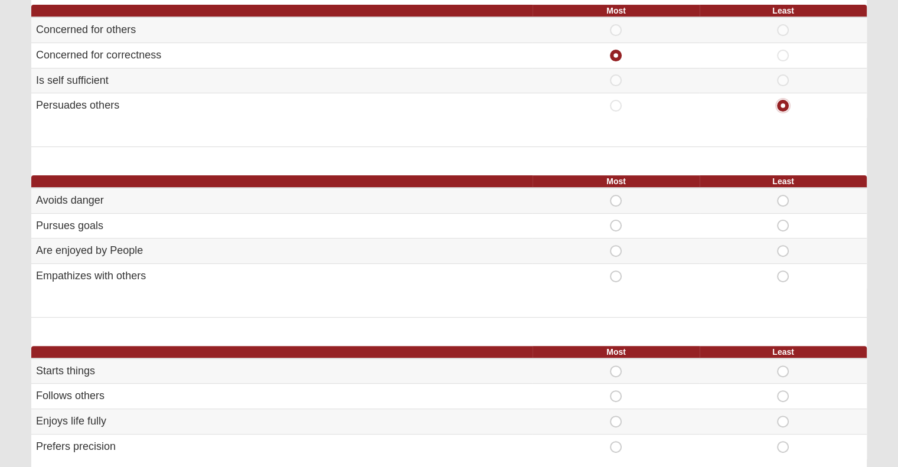
scroll to position [354, 0]
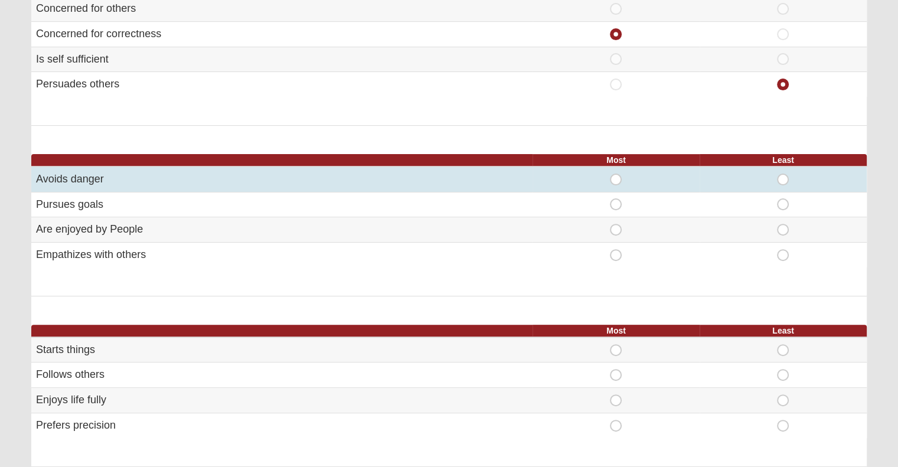
click at [616, 174] on span "Most" at bounding box center [616, 174] width 0 height 0
click at [616, 179] on input "Most" at bounding box center [620, 180] width 8 height 12
radio input "true"
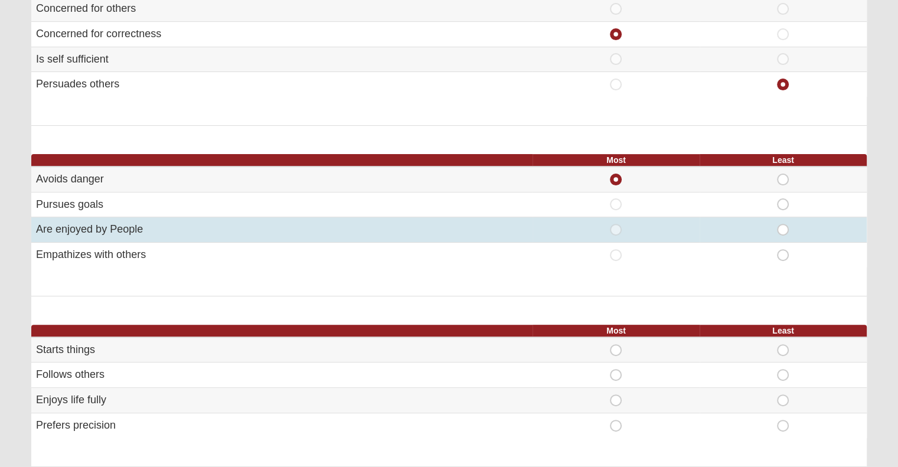
click at [783, 224] on span "Least" at bounding box center [783, 224] width 0 height 0
click at [784, 228] on input "Least" at bounding box center [787, 230] width 8 height 12
radio input "true"
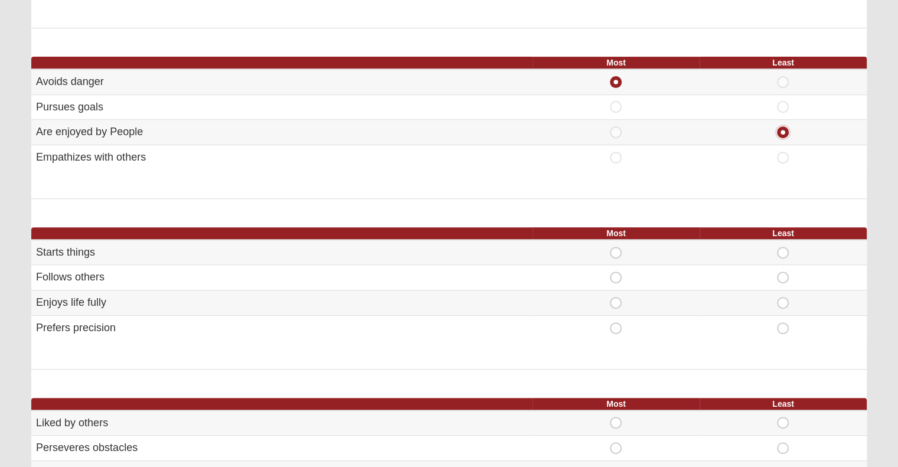
scroll to position [472, 0]
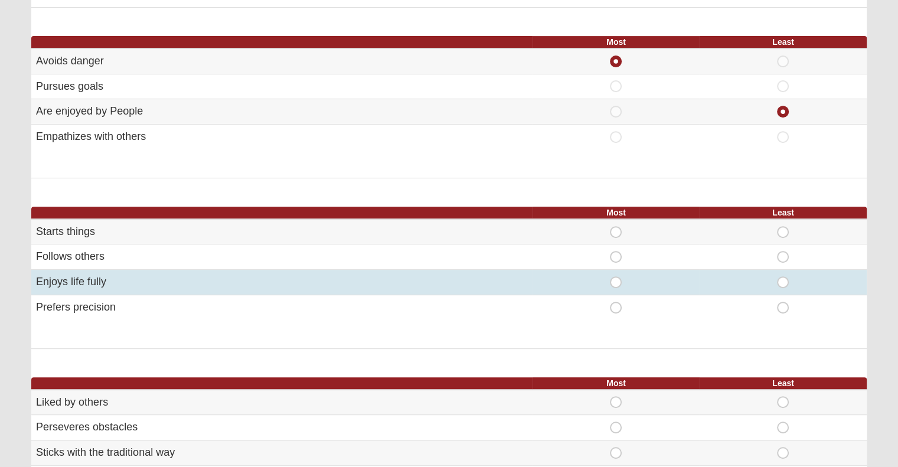
click at [616, 276] on span "Most" at bounding box center [616, 276] width 0 height 0
click at [616, 276] on input "Most" at bounding box center [620, 282] width 8 height 12
radio input "true"
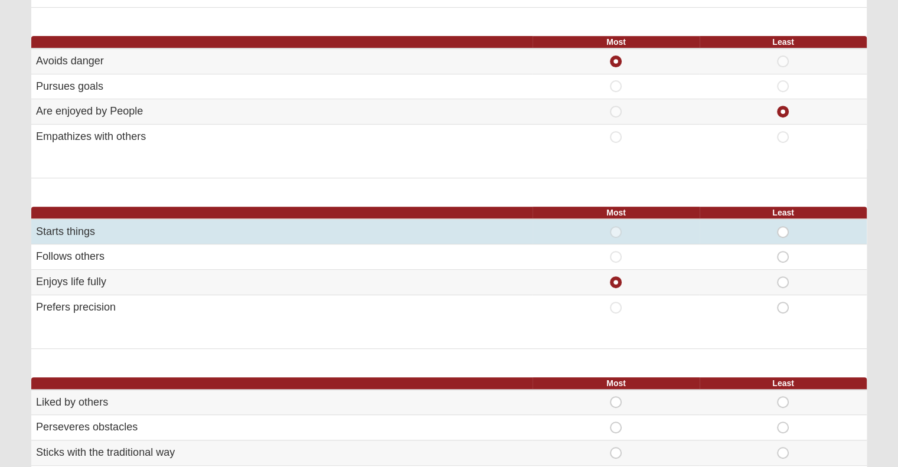
click at [783, 226] on span "Least" at bounding box center [783, 226] width 0 height 0
click at [785, 231] on input "Least" at bounding box center [787, 232] width 8 height 12
radio input "true"
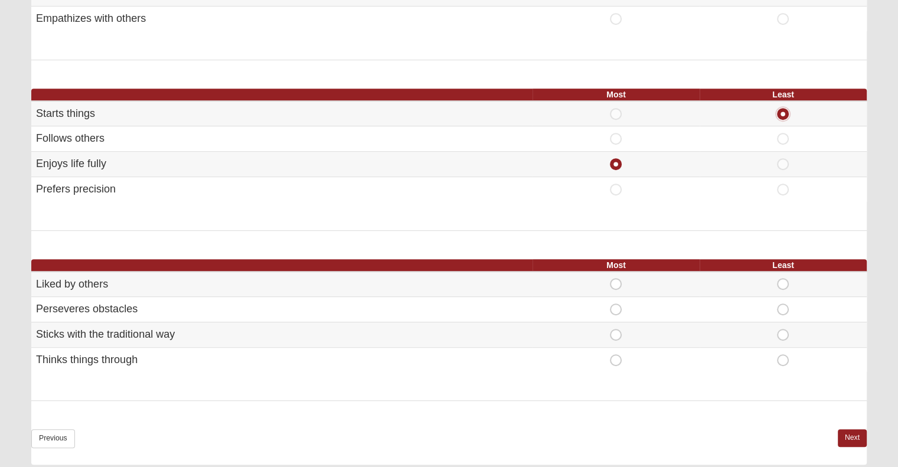
scroll to position [649, 0]
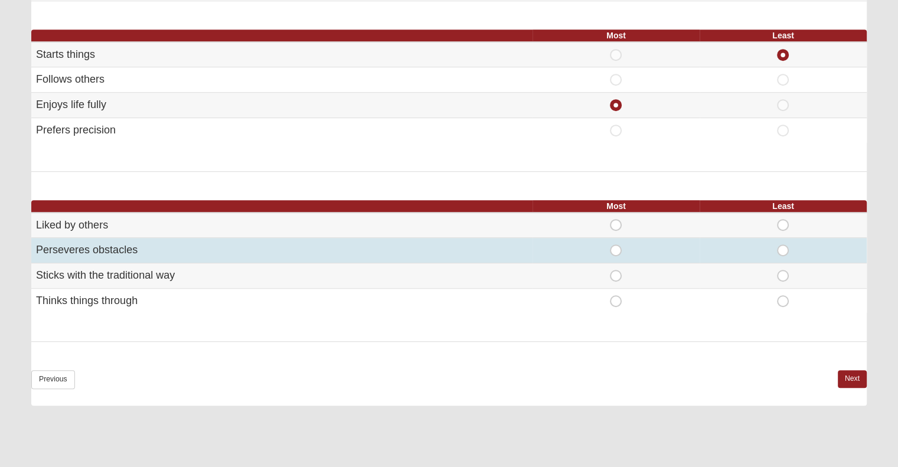
click at [616, 244] on span "Most" at bounding box center [616, 244] width 0 height 0
click at [616, 246] on input "Most" at bounding box center [620, 250] width 8 height 12
radio input "true"
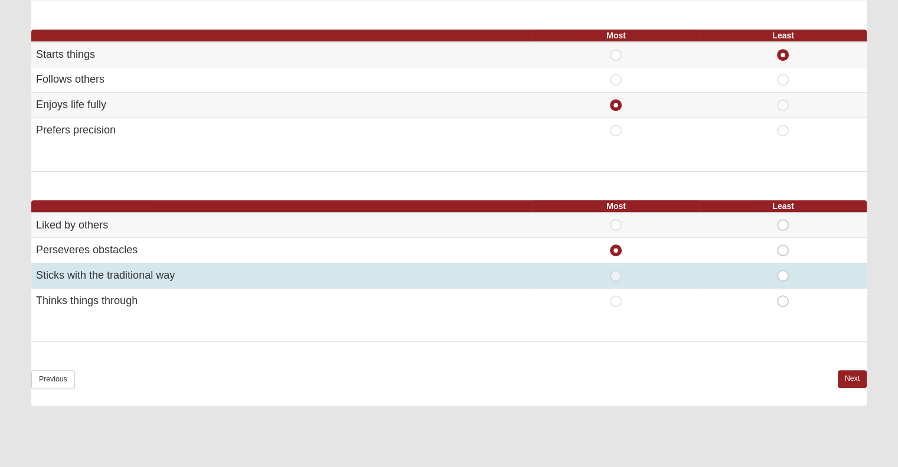
click at [616, 270] on span "Most" at bounding box center [616, 270] width 0 height 0
click at [616, 272] on input "Most" at bounding box center [620, 276] width 8 height 12
radio input "true"
radio input "false"
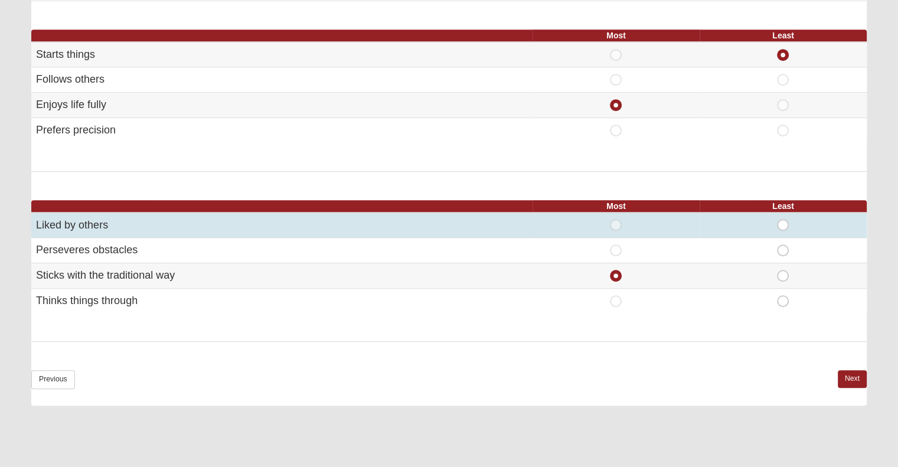
click at [783, 219] on span "Least" at bounding box center [783, 219] width 0 height 0
click at [784, 224] on input "Least" at bounding box center [787, 225] width 8 height 12
radio input "true"
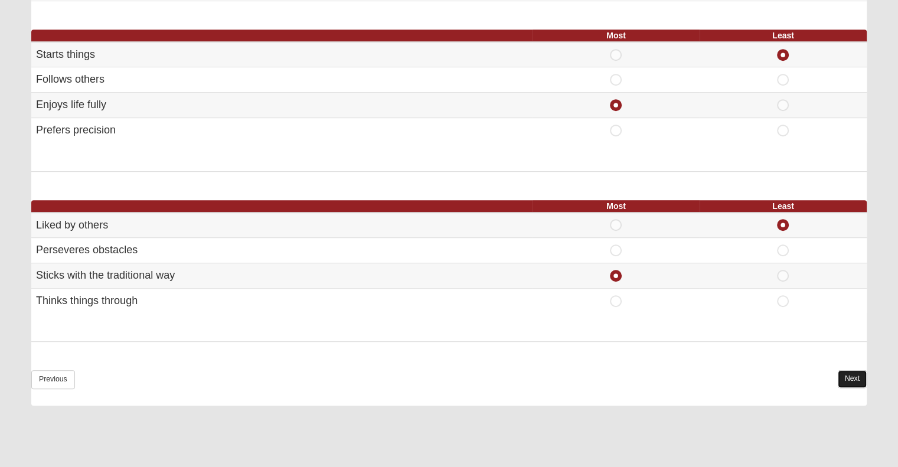
click at [845, 380] on link "Next" at bounding box center [852, 378] width 29 height 17
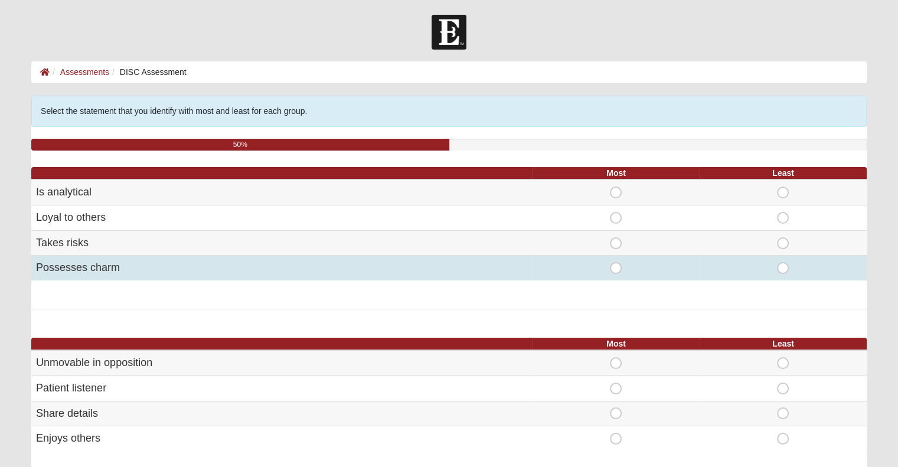
click at [783, 262] on span "Least" at bounding box center [783, 262] width 0 height 0
click at [784, 271] on input "Least" at bounding box center [787, 268] width 8 height 12
radio input "true"
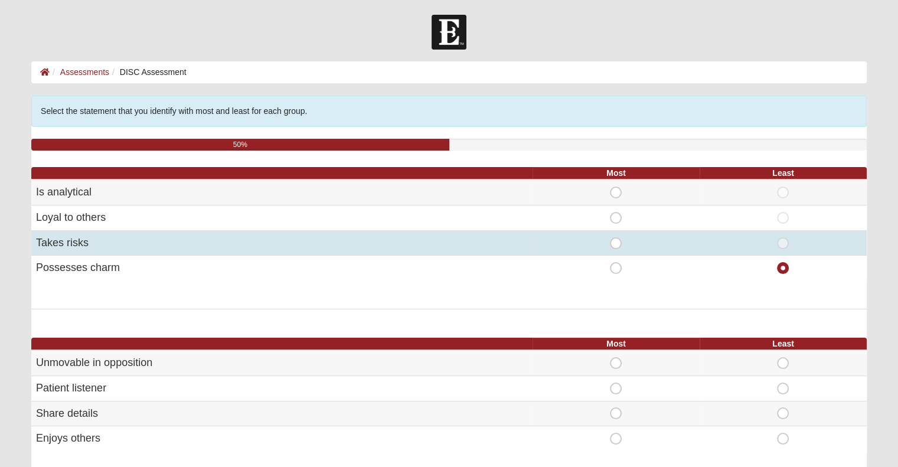
click at [616, 237] on span "Most" at bounding box center [616, 237] width 0 height 0
click at [616, 238] on input "Most" at bounding box center [620, 243] width 8 height 12
radio input "true"
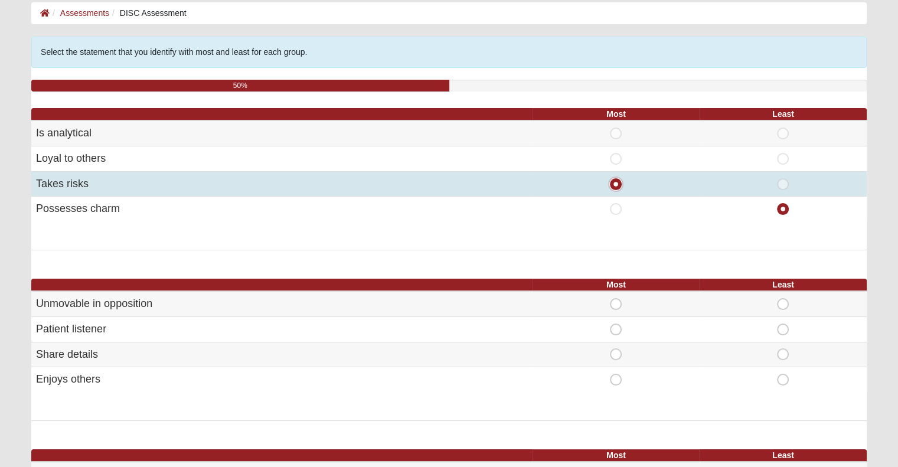
scroll to position [118, 0]
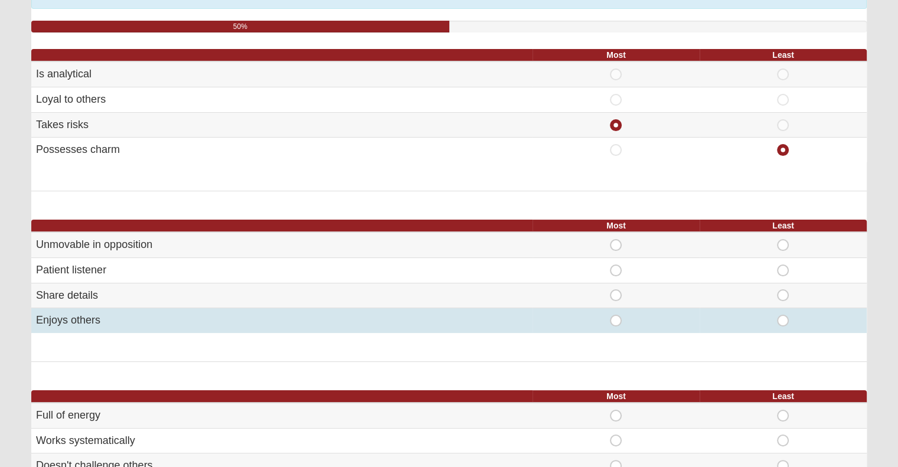
click at [616, 315] on span "Most" at bounding box center [616, 315] width 0 height 0
click at [619, 318] on input "Most" at bounding box center [620, 321] width 8 height 12
radio input "true"
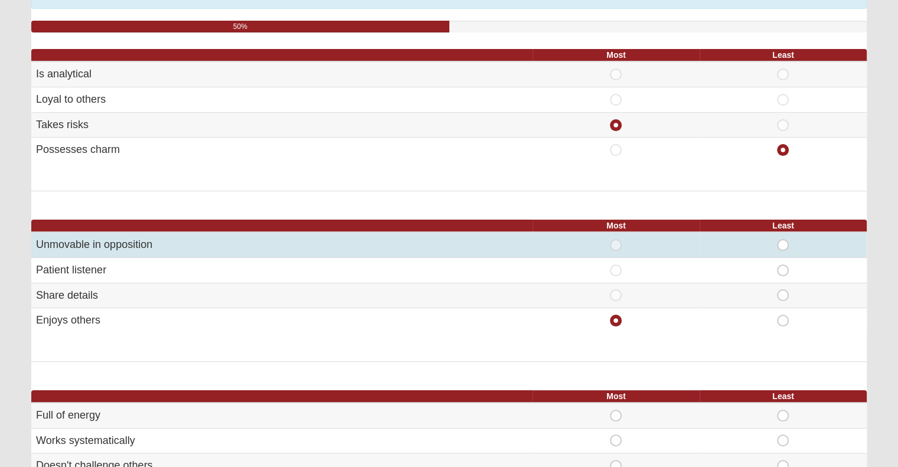
click at [783, 239] on span "Least" at bounding box center [783, 239] width 0 height 0
click at [783, 246] on input "Least" at bounding box center [787, 245] width 8 height 12
radio input "true"
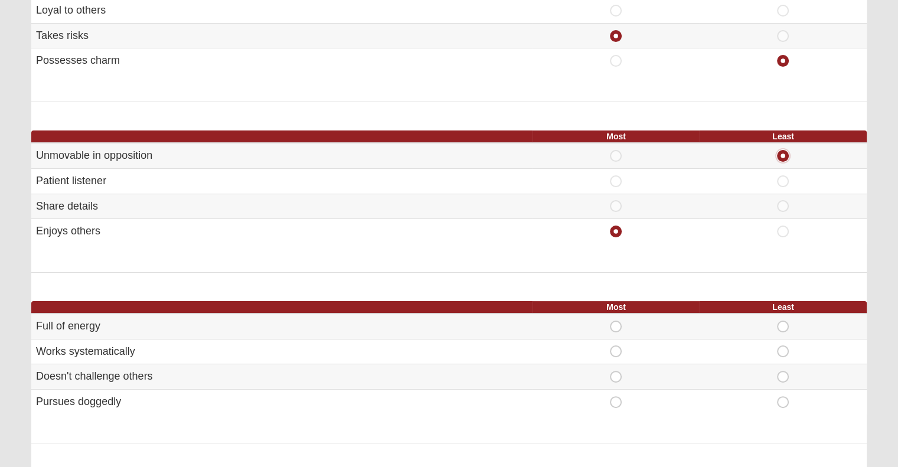
scroll to position [236, 0]
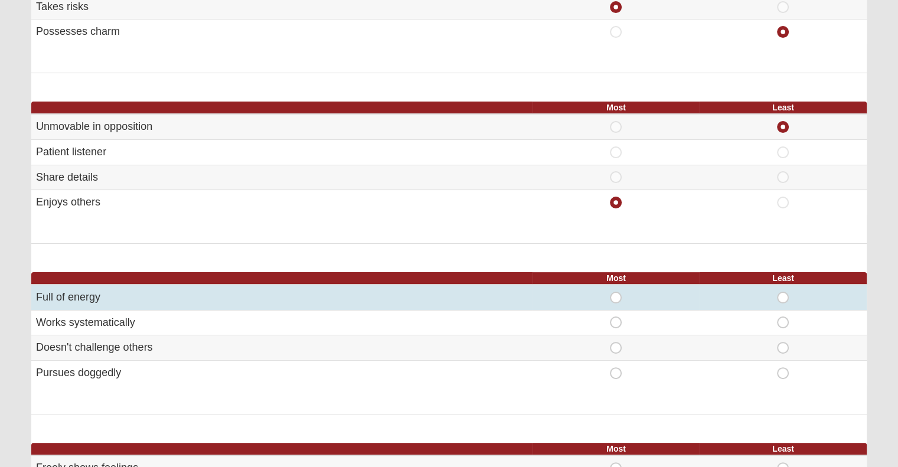
click at [783, 292] on span "Least" at bounding box center [783, 292] width 0 height 0
click at [788, 294] on input "Least" at bounding box center [787, 298] width 8 height 12
radio input "true"
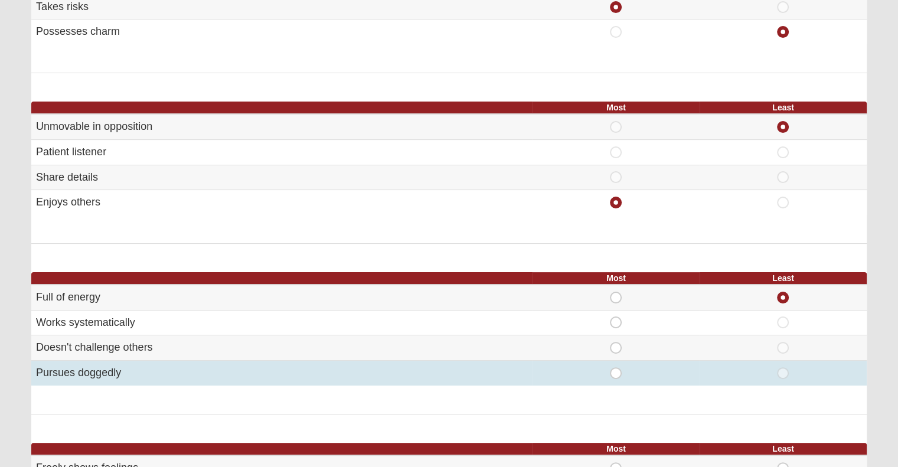
click at [616, 367] on span "Most" at bounding box center [616, 367] width 0 height 0
click at [616, 367] on input "Most" at bounding box center [620, 373] width 8 height 12
radio input "true"
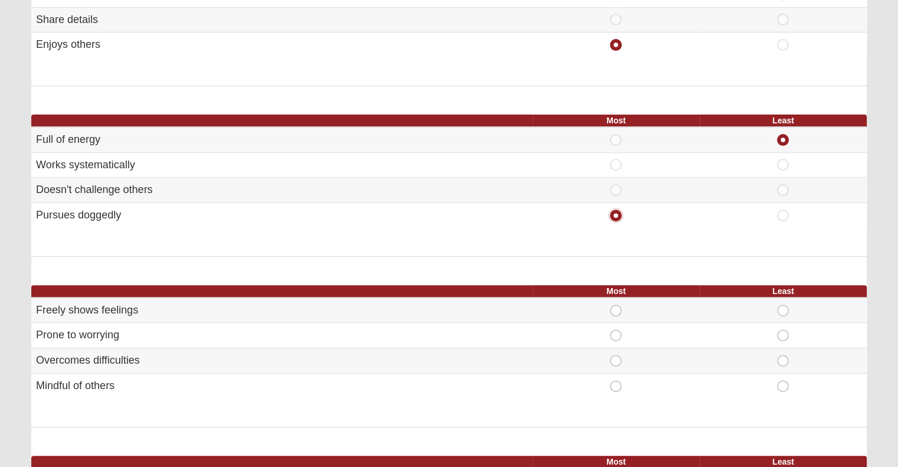
scroll to position [413, 0]
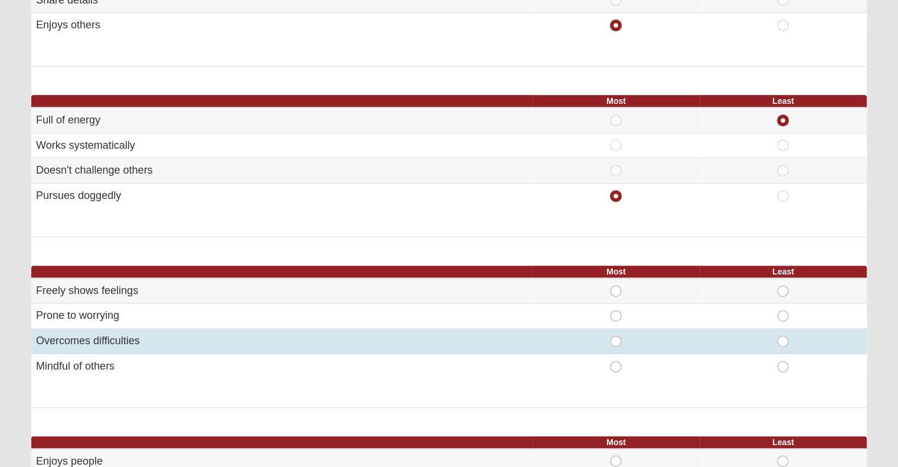
click at [616, 335] on span "Most" at bounding box center [616, 335] width 0 height 0
click at [616, 338] on input "Most" at bounding box center [620, 341] width 8 height 12
radio input "true"
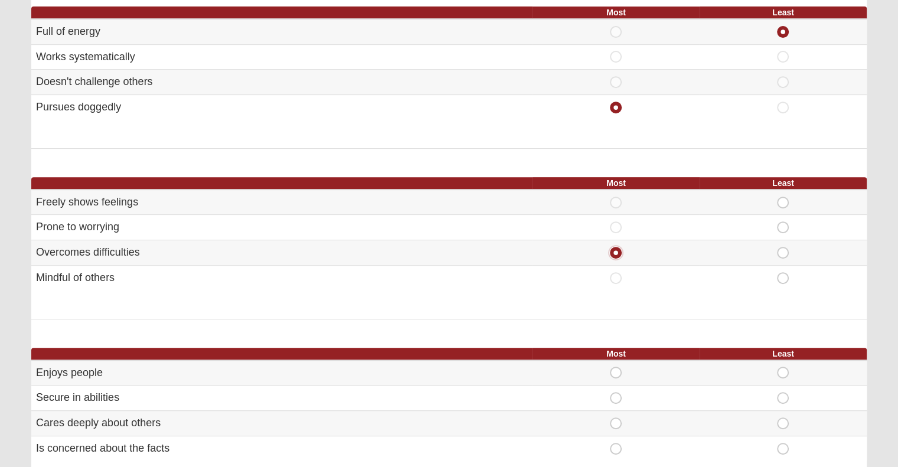
scroll to position [531, 0]
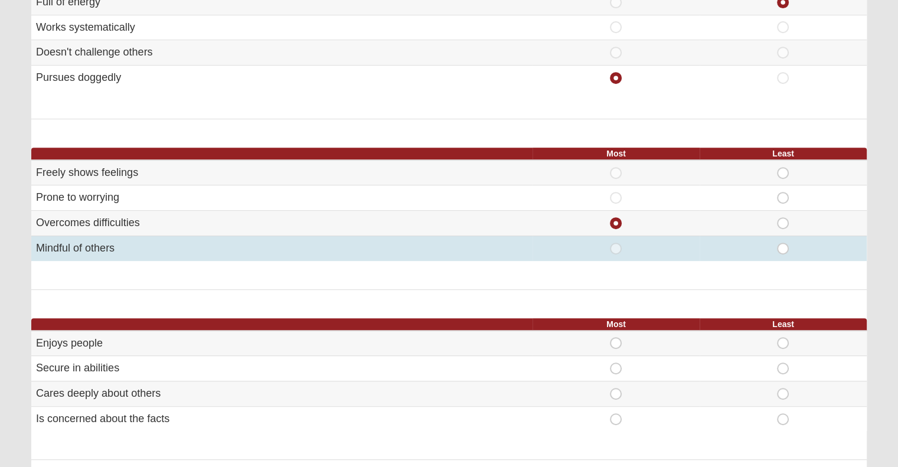
click at [783, 243] on span "Least" at bounding box center [783, 243] width 0 height 0
click at [783, 246] on input "Least" at bounding box center [787, 249] width 8 height 12
radio input "true"
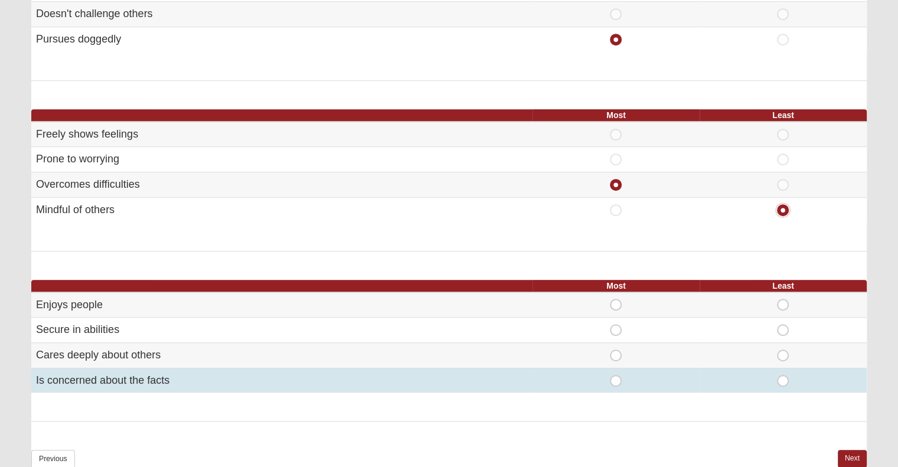
scroll to position [590, 0]
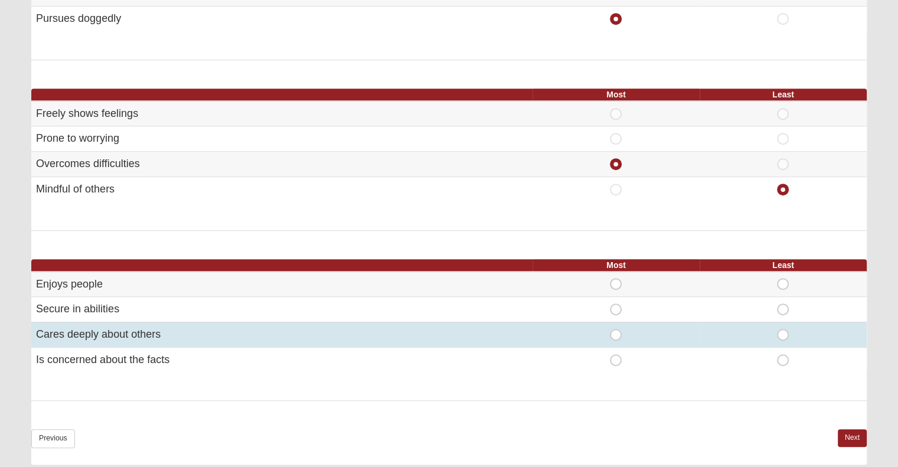
click at [616, 329] on span "Most" at bounding box center [616, 329] width 0 height 0
click at [616, 329] on input "Most" at bounding box center [620, 335] width 8 height 12
radio input "true"
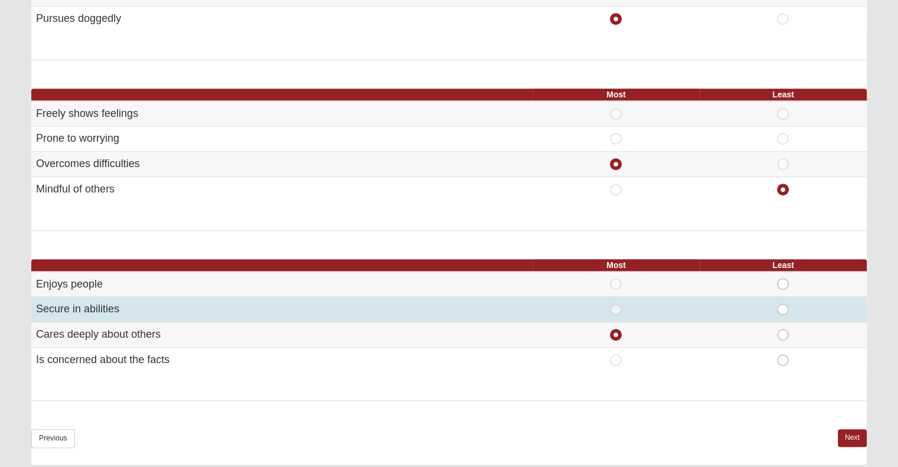
click at [783, 303] on span "Least" at bounding box center [783, 303] width 0 height 0
click at [783, 306] on input "Least" at bounding box center [787, 309] width 8 height 12
radio input "true"
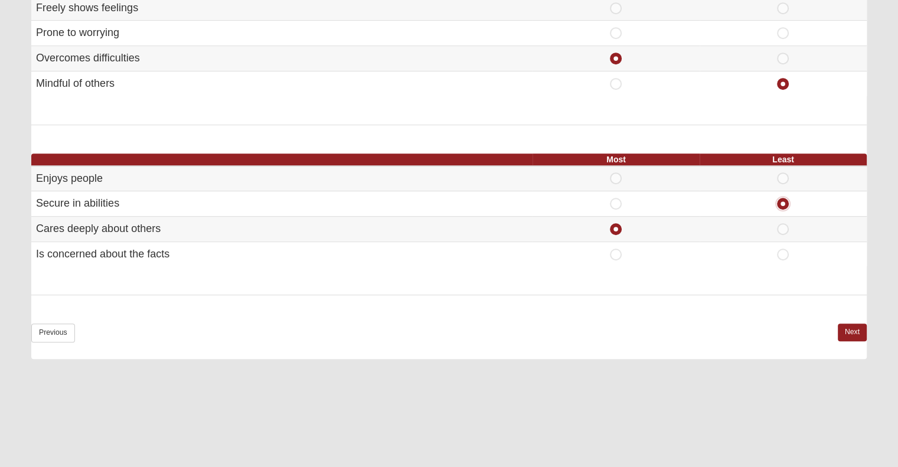
scroll to position [708, 0]
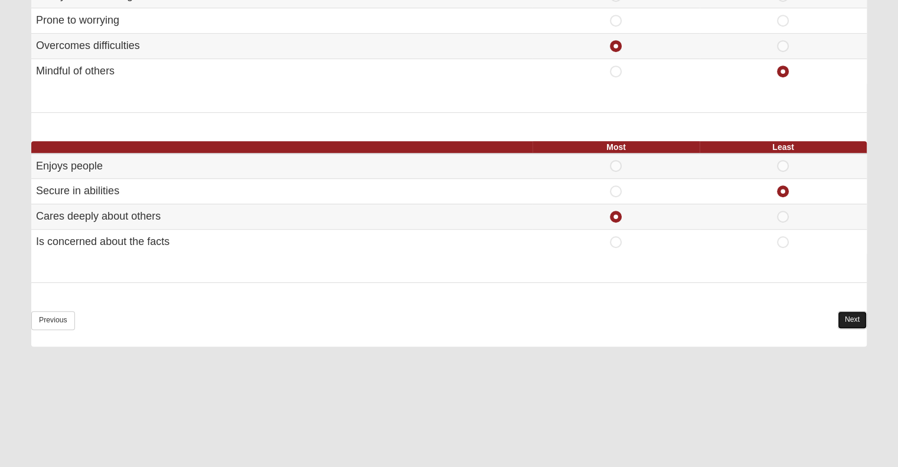
click at [845, 312] on link "Next" at bounding box center [852, 319] width 29 height 17
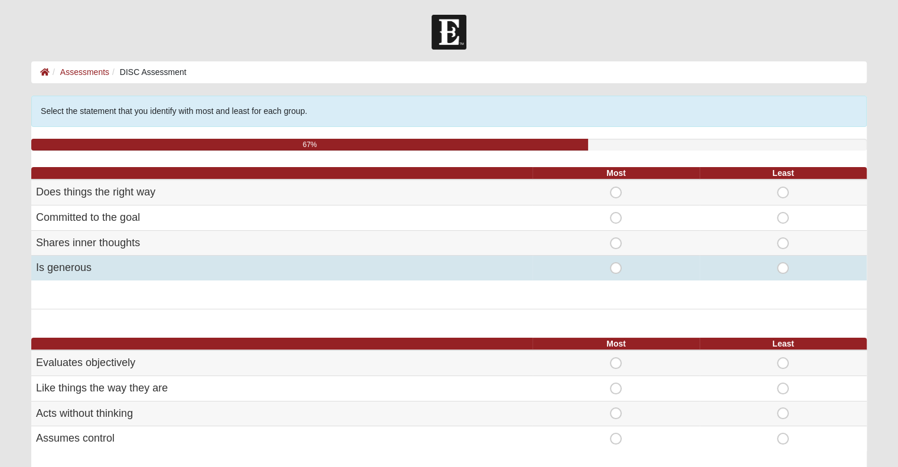
click at [616, 262] on span "Most" at bounding box center [616, 262] width 0 height 0
click at [616, 269] on input "Most" at bounding box center [620, 268] width 8 height 12
radio input "true"
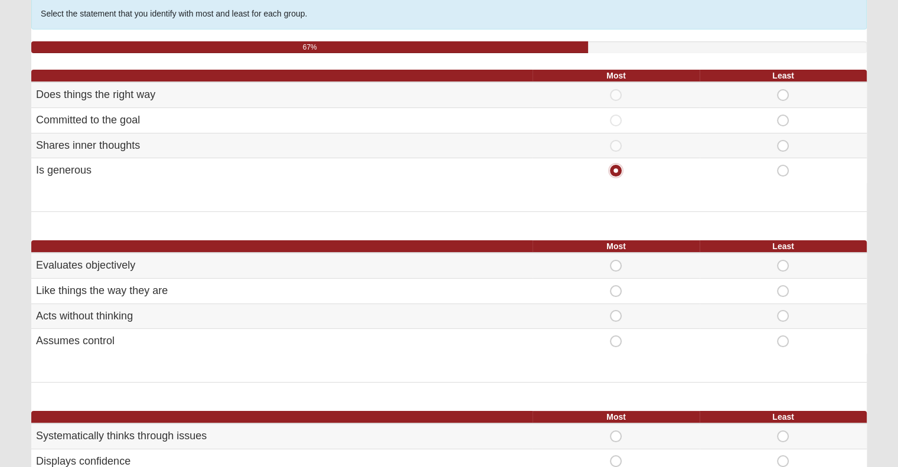
scroll to position [118, 0]
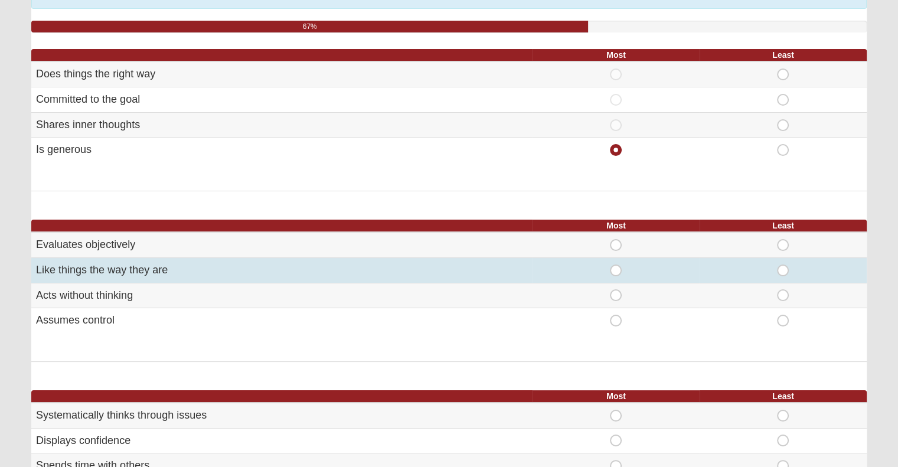
click at [616, 264] on span "Most" at bounding box center [616, 264] width 0 height 0
click at [616, 272] on input "Most" at bounding box center [620, 270] width 8 height 12
radio input "true"
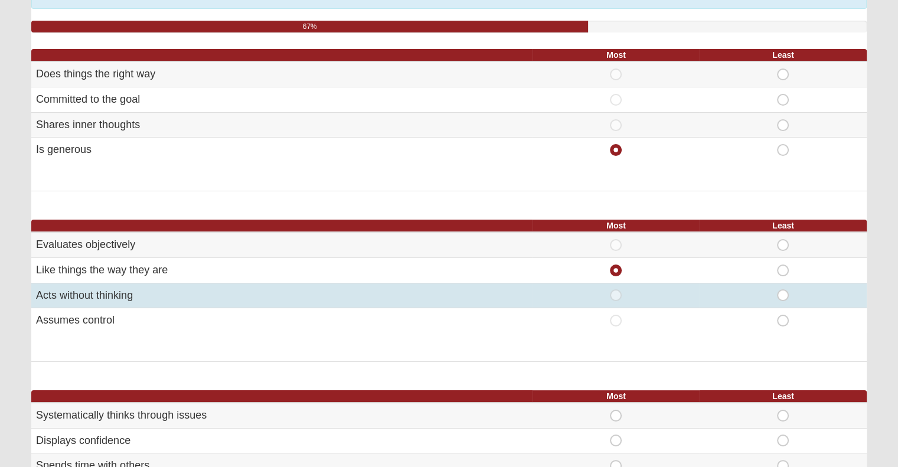
click at [783, 289] on span "Least" at bounding box center [783, 289] width 0 height 0
click at [785, 292] on input "Least" at bounding box center [787, 295] width 8 height 12
radio input "true"
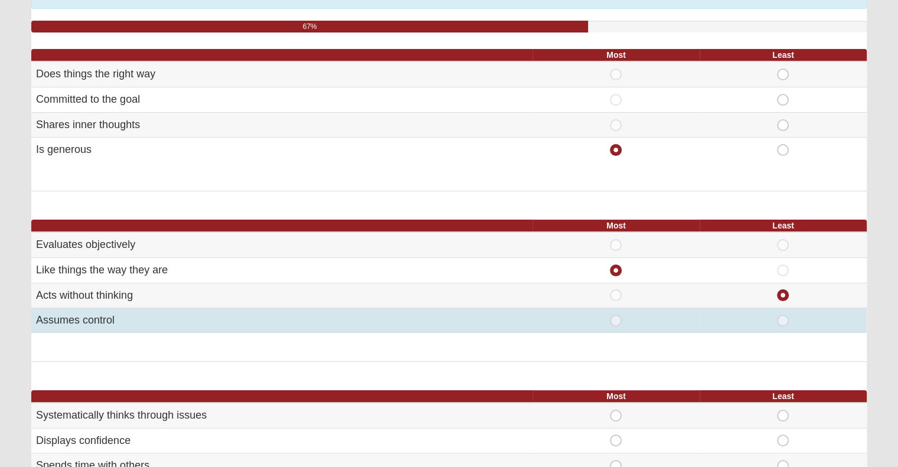
click at [783, 315] on span "Least" at bounding box center [783, 315] width 0 height 0
click at [783, 315] on input "Least" at bounding box center [787, 321] width 8 height 12
radio input "true"
radio input "false"
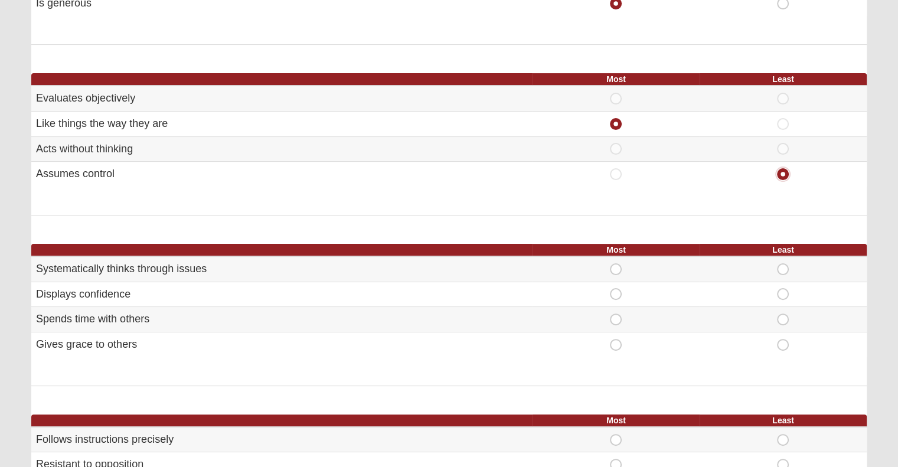
scroll to position [295, 0]
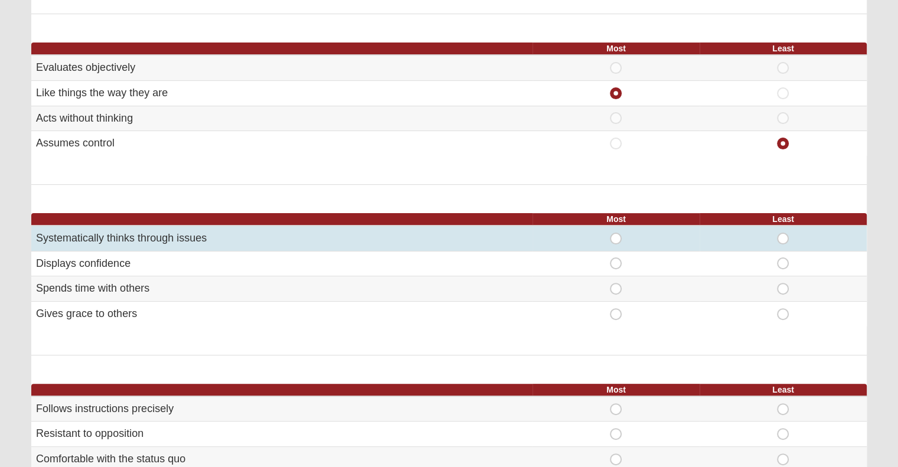
click at [616, 233] on span "Most" at bounding box center [616, 233] width 0 height 0
click at [616, 238] on input "Most" at bounding box center [620, 239] width 8 height 12
radio input "true"
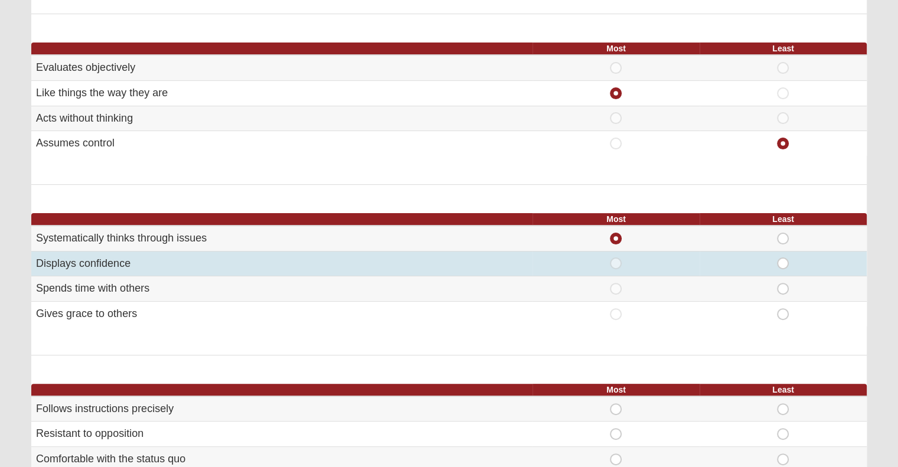
click at [783, 257] on span "Least" at bounding box center [783, 257] width 0 height 0
click at [788, 259] on input "Least" at bounding box center [787, 263] width 8 height 12
radio input "true"
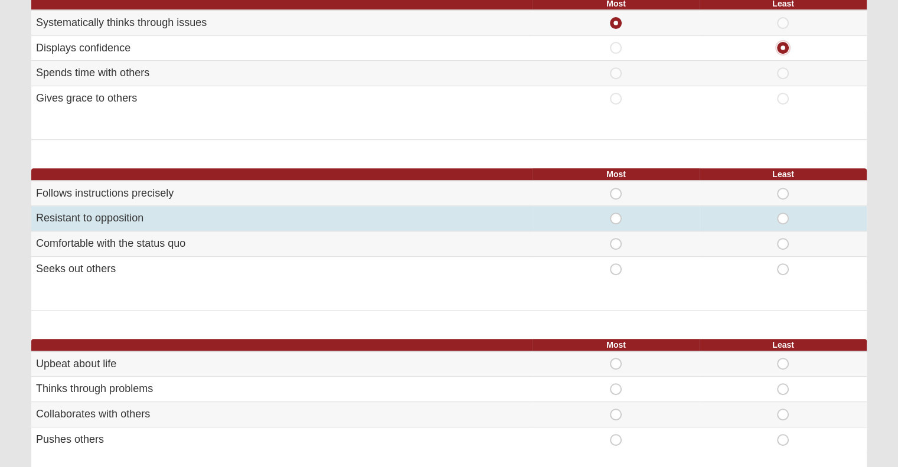
scroll to position [531, 0]
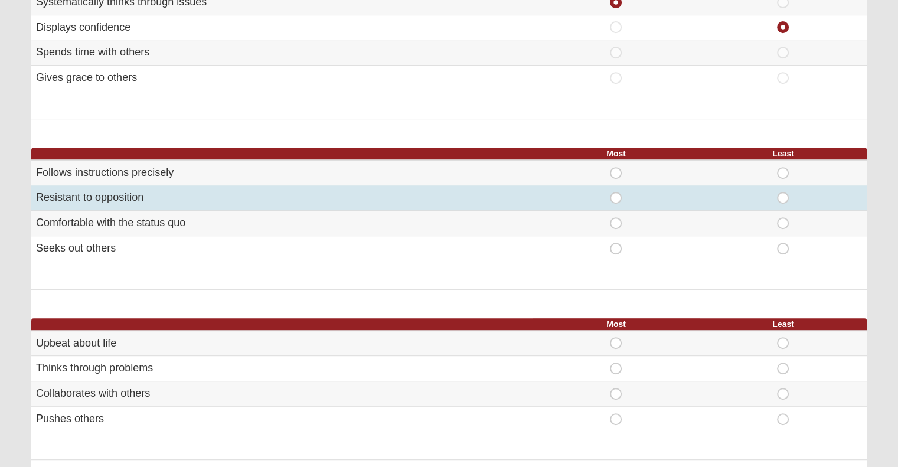
click at [616, 192] on span "Most" at bounding box center [616, 192] width 0 height 0
click at [616, 198] on input "Most" at bounding box center [620, 198] width 8 height 12
radio input "true"
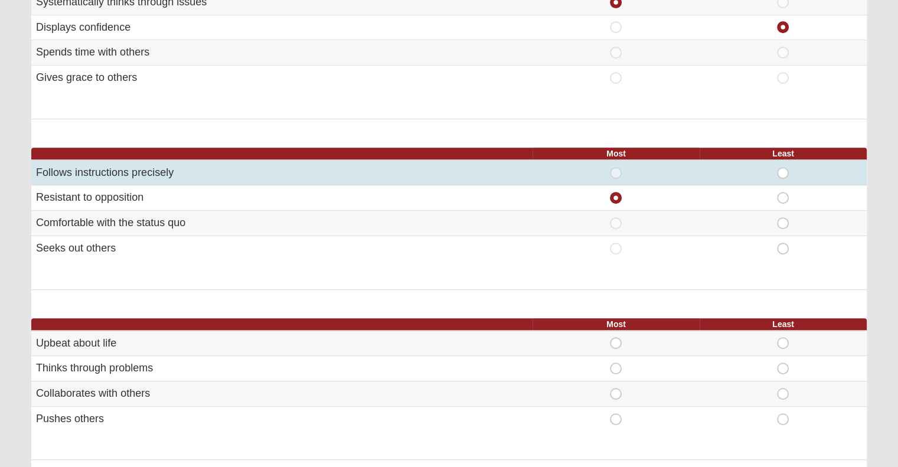
click at [783, 167] on span "Least" at bounding box center [783, 167] width 0 height 0
click at [783, 173] on input "Least" at bounding box center [787, 173] width 8 height 12
radio input "true"
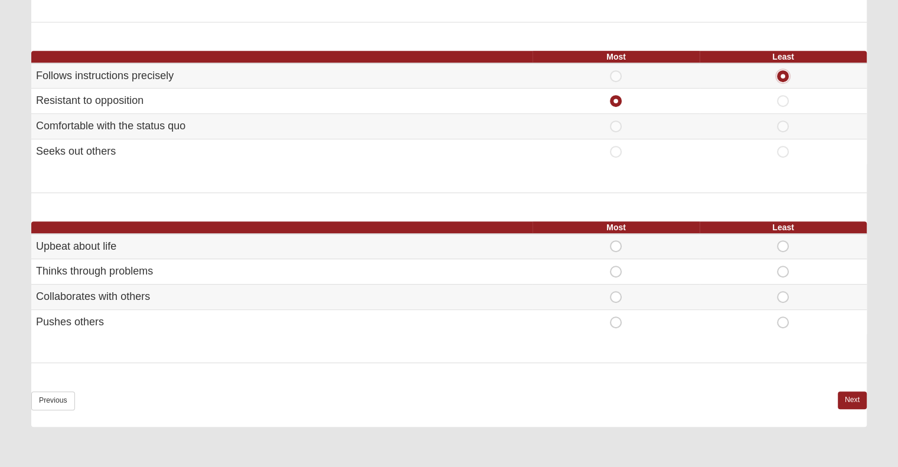
scroll to position [649, 0]
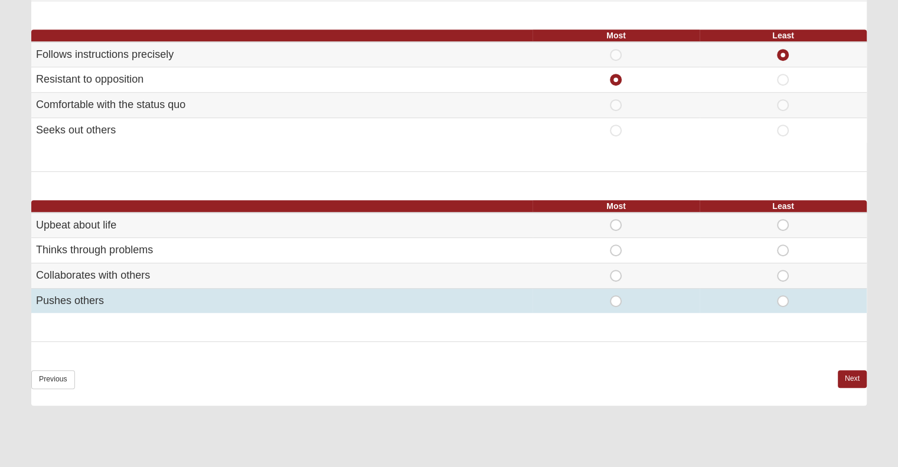
click at [783, 295] on span "Least" at bounding box center [783, 295] width 0 height 0
click at [788, 299] on input "Least" at bounding box center [787, 301] width 8 height 12
radio input "true"
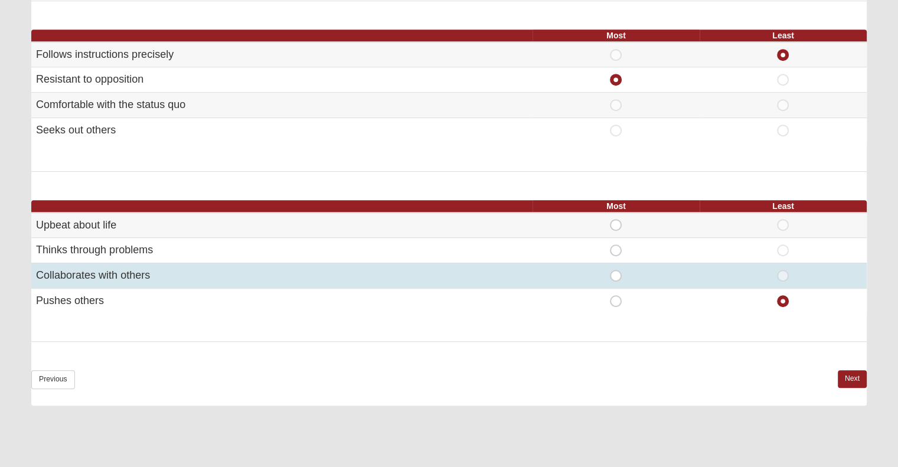
click at [616, 270] on span "Most" at bounding box center [616, 270] width 0 height 0
click at [619, 275] on input "Most" at bounding box center [620, 276] width 8 height 12
radio input "true"
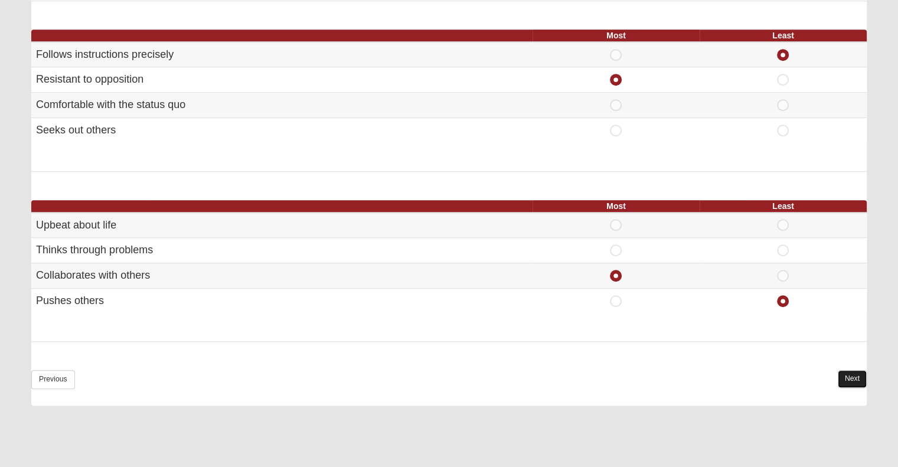
click at [848, 375] on link "Next" at bounding box center [852, 378] width 29 height 17
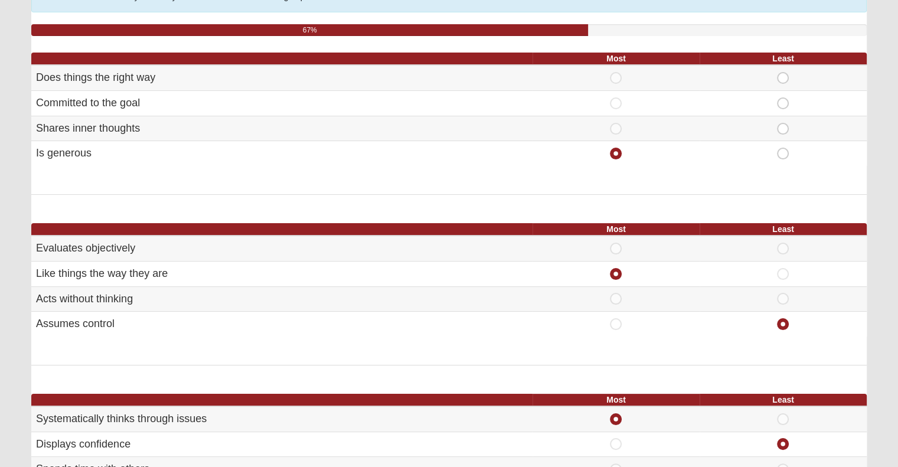
scroll to position [0, 0]
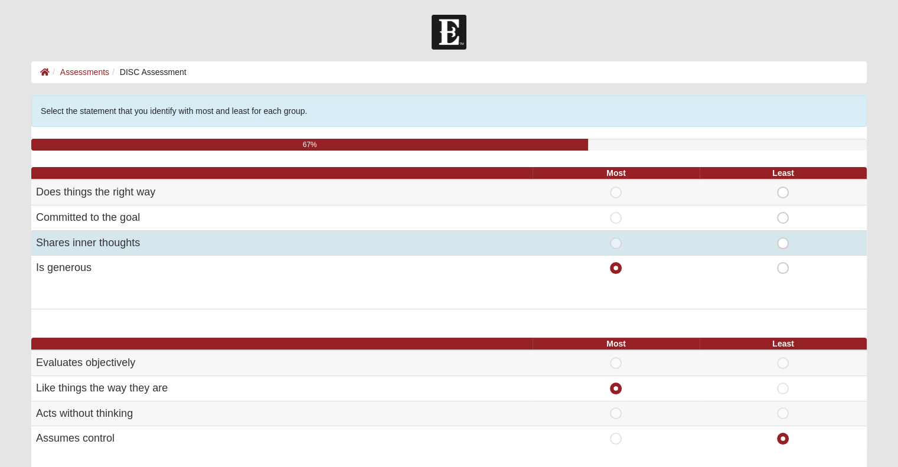
click at [783, 237] on span "Least" at bounding box center [783, 237] width 0 height 0
click at [784, 244] on input "Least" at bounding box center [787, 243] width 8 height 12
radio input "true"
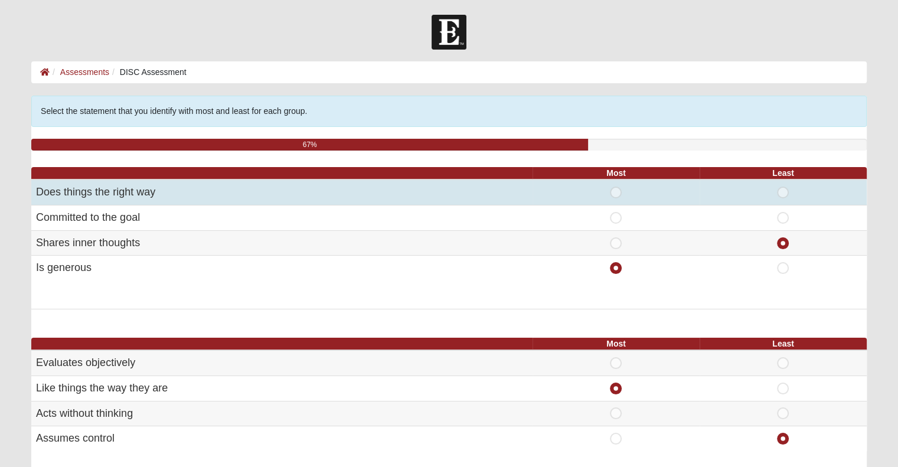
click at [783, 187] on span "Least" at bounding box center [783, 187] width 0 height 0
click at [783, 193] on input "Least" at bounding box center [787, 193] width 8 height 12
radio input "true"
radio input "false"
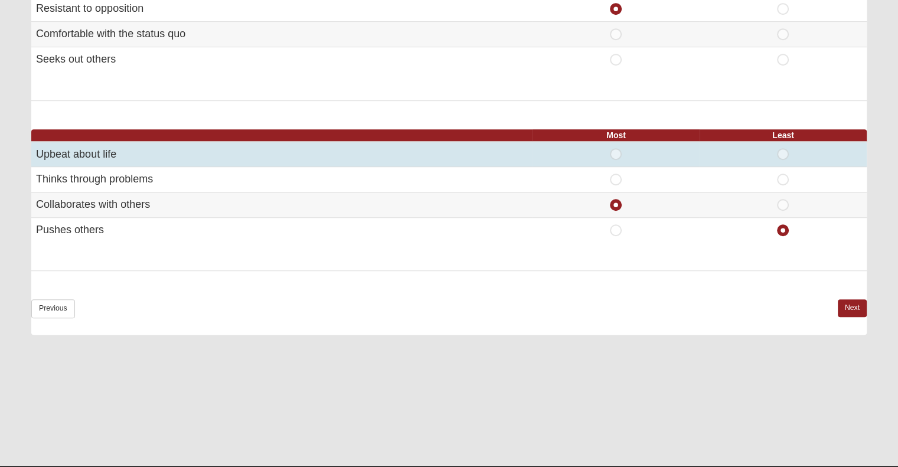
scroll to position [744, 0]
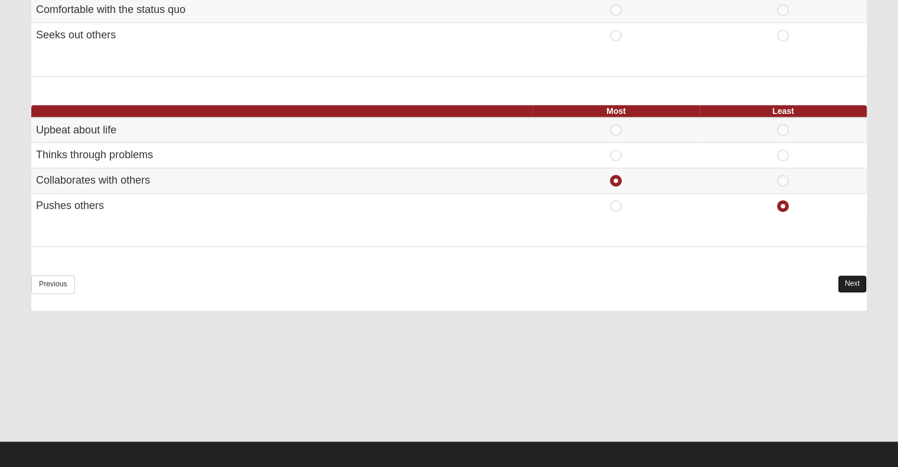
click at [850, 280] on link "Next" at bounding box center [852, 283] width 29 height 17
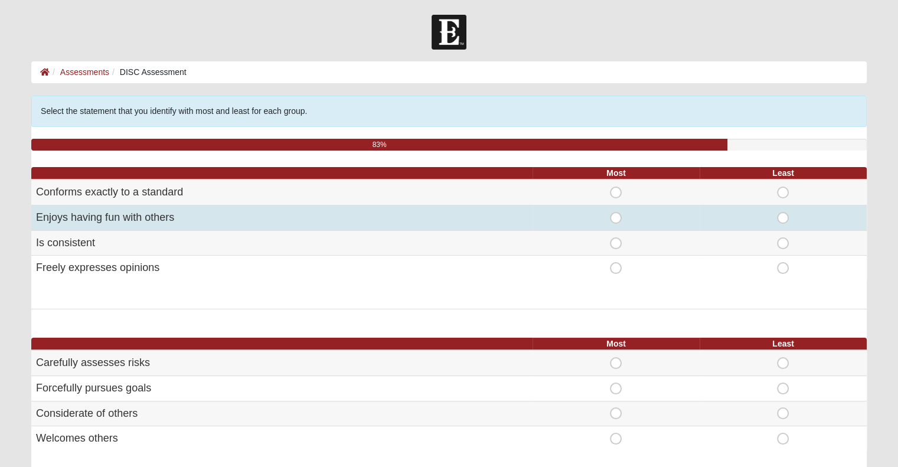
click at [616, 212] on span "Most" at bounding box center [616, 212] width 0 height 0
click at [616, 218] on input "Most" at bounding box center [620, 218] width 8 height 12
radio input "true"
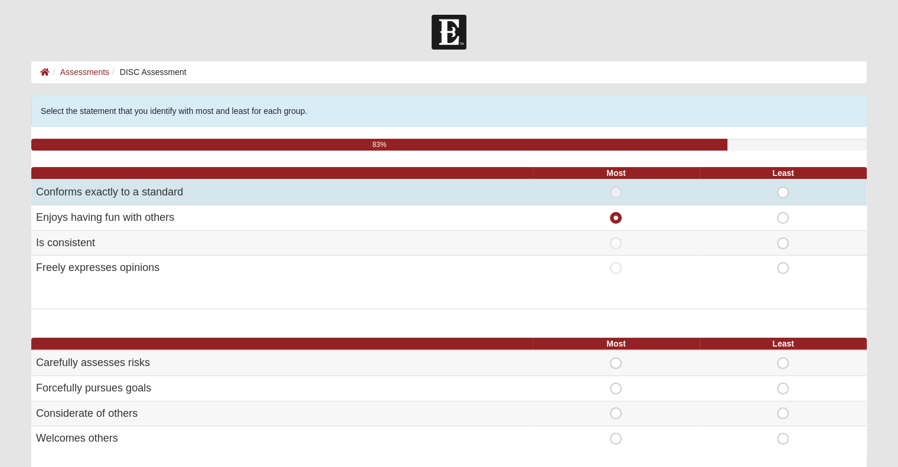
click at [783, 187] on span "Least" at bounding box center [783, 187] width 0 height 0
click at [783, 193] on input "Least" at bounding box center [787, 193] width 8 height 12
radio input "true"
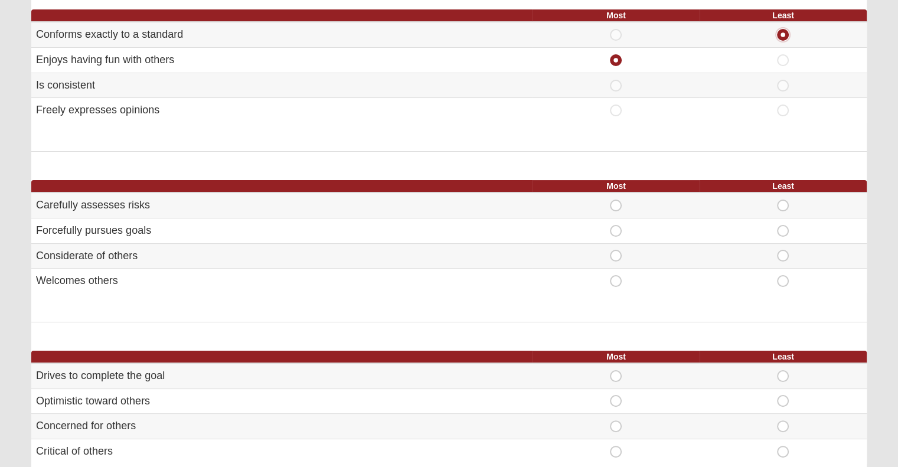
scroll to position [236, 0]
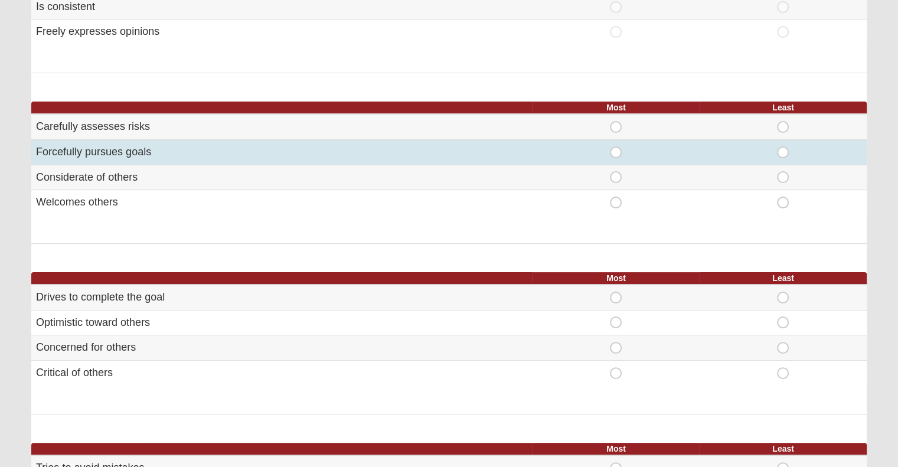
click at [783, 146] on span "Least" at bounding box center [783, 146] width 0 height 0
click at [783, 151] on input "Least" at bounding box center [787, 152] width 8 height 12
radio input "true"
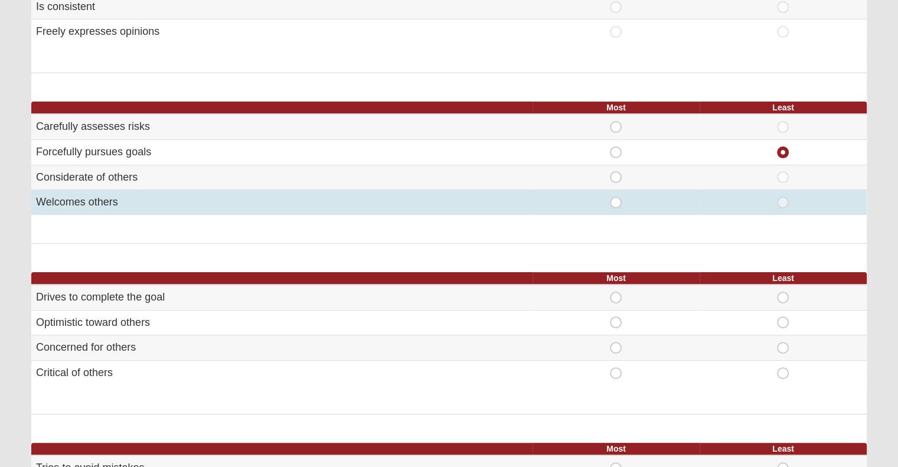
click at [616, 197] on span "Most" at bounding box center [616, 197] width 0 height 0
click at [616, 200] on input "Most" at bounding box center [620, 203] width 8 height 12
radio input "true"
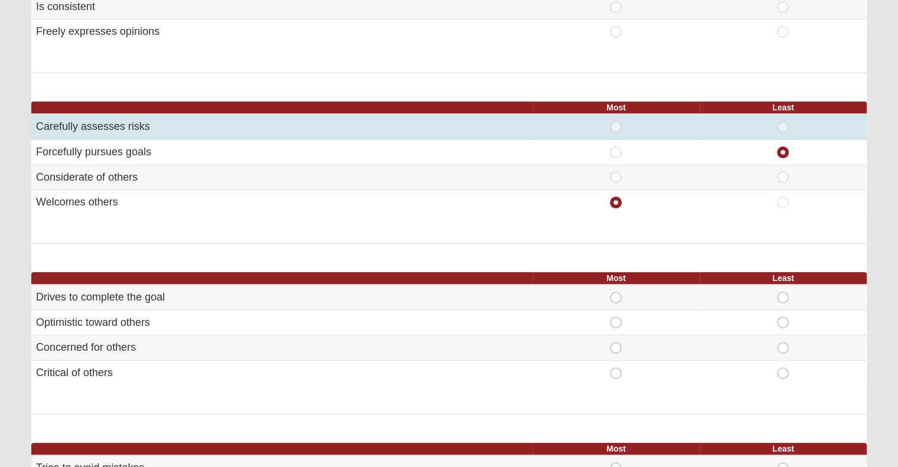
click at [616, 121] on span "Most" at bounding box center [616, 121] width 0 height 0
click at [618, 130] on input "Most" at bounding box center [620, 127] width 8 height 12
radio input "true"
radio input "false"
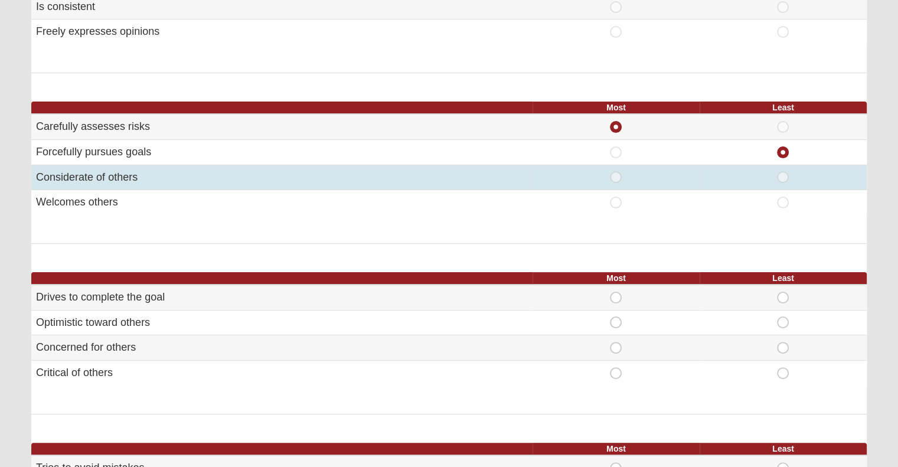
click at [616, 171] on span "Most" at bounding box center [616, 171] width 0 height 0
click at [616, 177] on input "Most" at bounding box center [620, 177] width 8 height 12
radio input "true"
radio input "false"
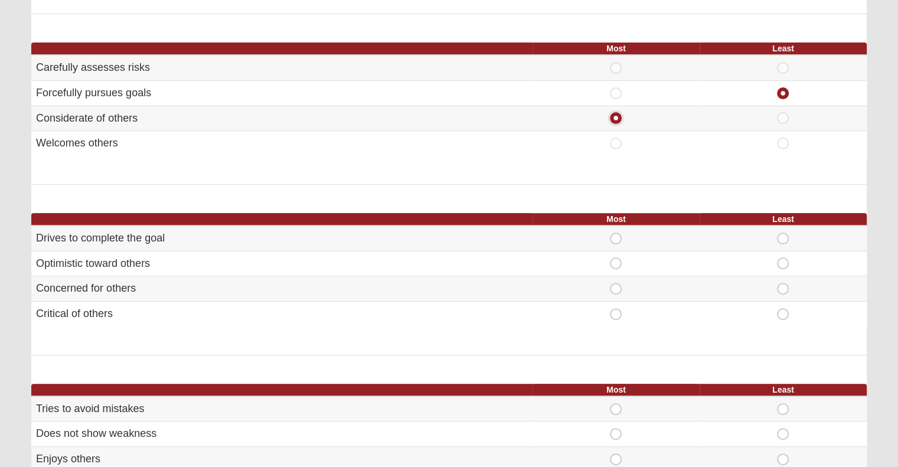
scroll to position [472, 0]
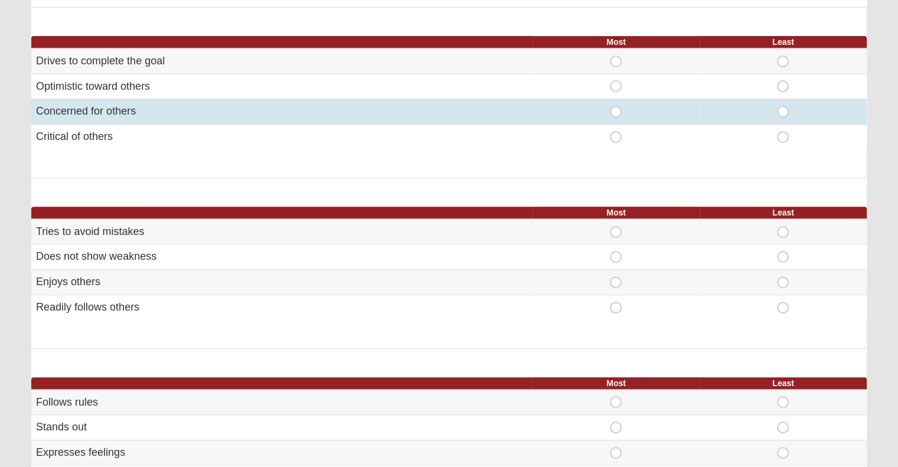
click at [616, 106] on span "Most" at bounding box center [616, 106] width 0 height 0
click at [616, 110] on input "Most" at bounding box center [620, 112] width 8 height 12
radio input "true"
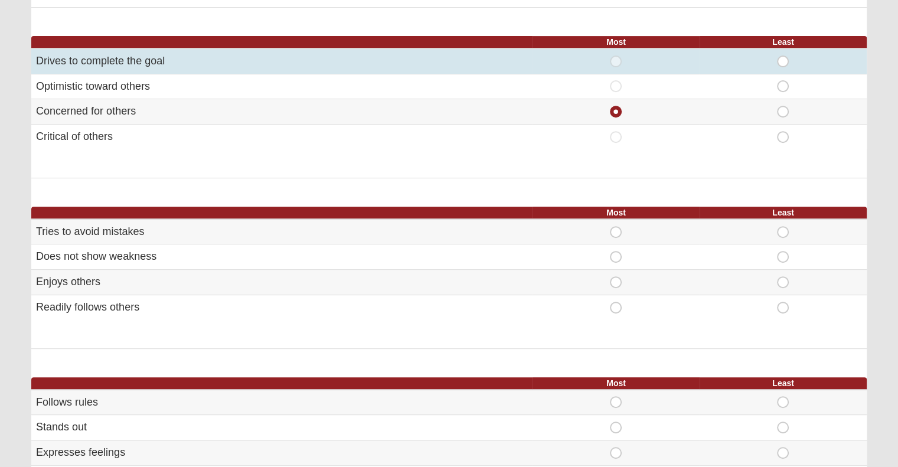
click at [783, 55] on span "Least" at bounding box center [783, 55] width 0 height 0
click at [783, 60] on input "Least" at bounding box center [787, 61] width 8 height 12
radio input "true"
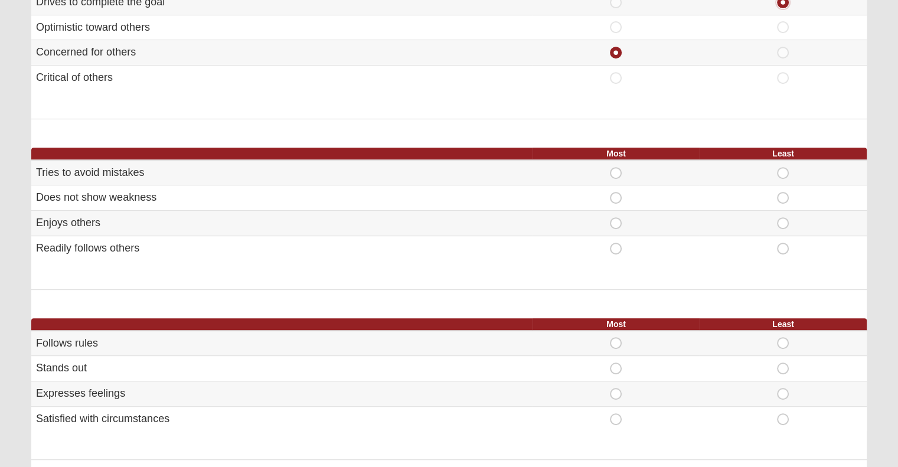
scroll to position [590, 0]
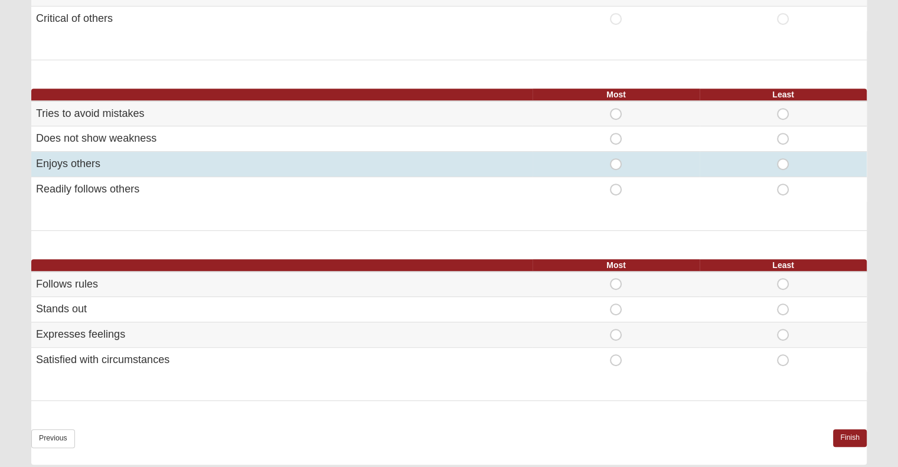
click at [616, 158] on span "Most" at bounding box center [616, 158] width 0 height 0
click at [616, 164] on input "Most" at bounding box center [620, 164] width 8 height 12
radio input "true"
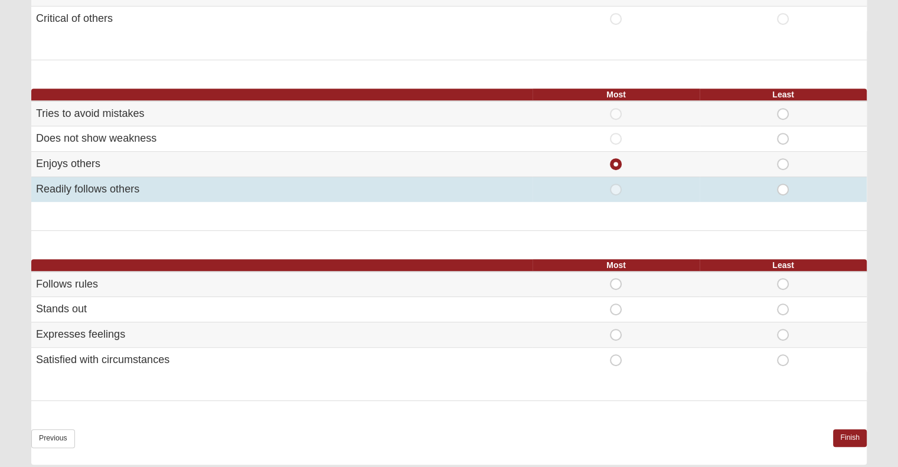
click at [783, 184] on span "Least" at bounding box center [783, 184] width 0 height 0
click at [785, 186] on input "Least" at bounding box center [787, 190] width 8 height 12
radio input "true"
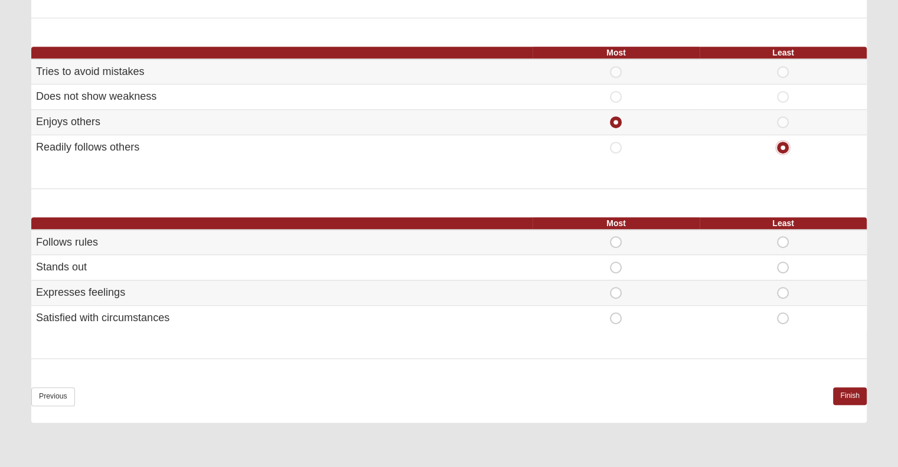
scroll to position [708, 0]
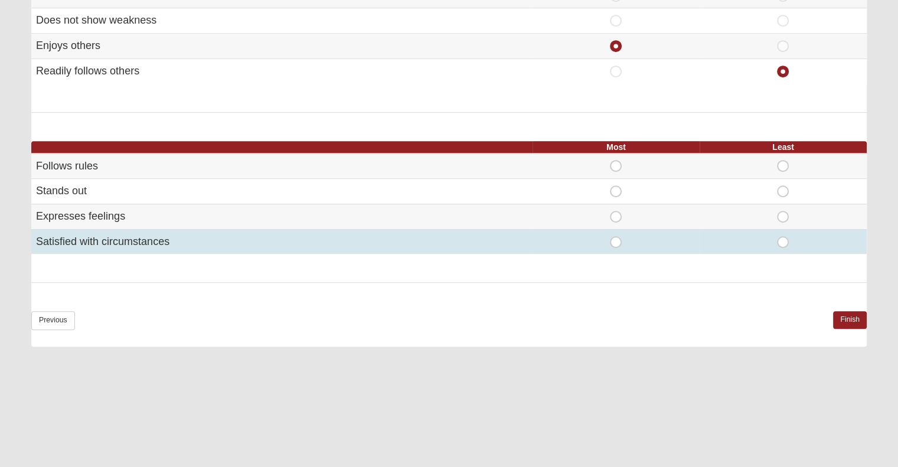
click at [616, 236] on span "Most" at bounding box center [616, 236] width 0 height 0
click at [616, 237] on input "Most" at bounding box center [620, 242] width 8 height 12
radio input "true"
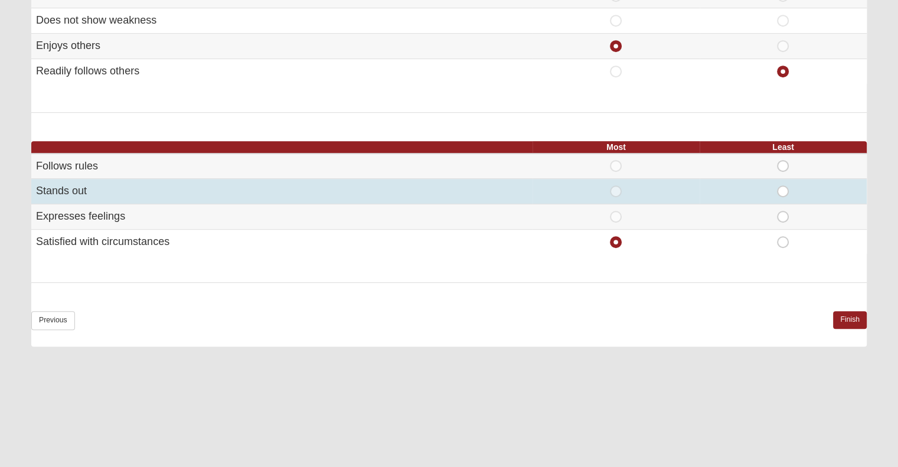
click at [783, 185] on span "Least" at bounding box center [783, 185] width 0 height 0
click at [786, 191] on input "Least" at bounding box center [787, 191] width 8 height 12
radio input "true"
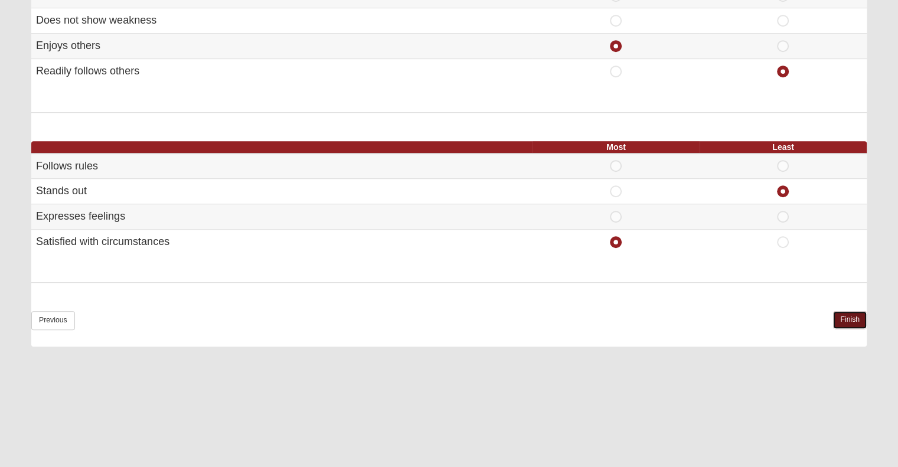
click at [846, 316] on link "Finish" at bounding box center [850, 319] width 34 height 17
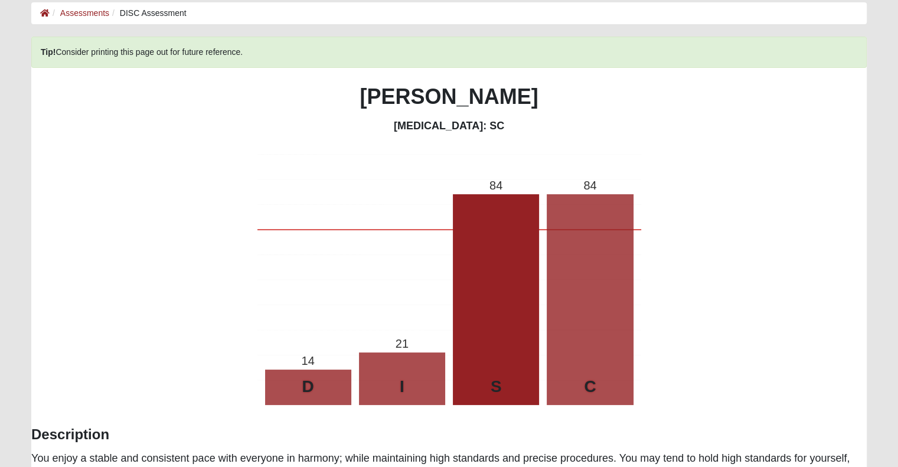
scroll to position [0, 0]
